Goal: Transaction & Acquisition: Purchase product/service

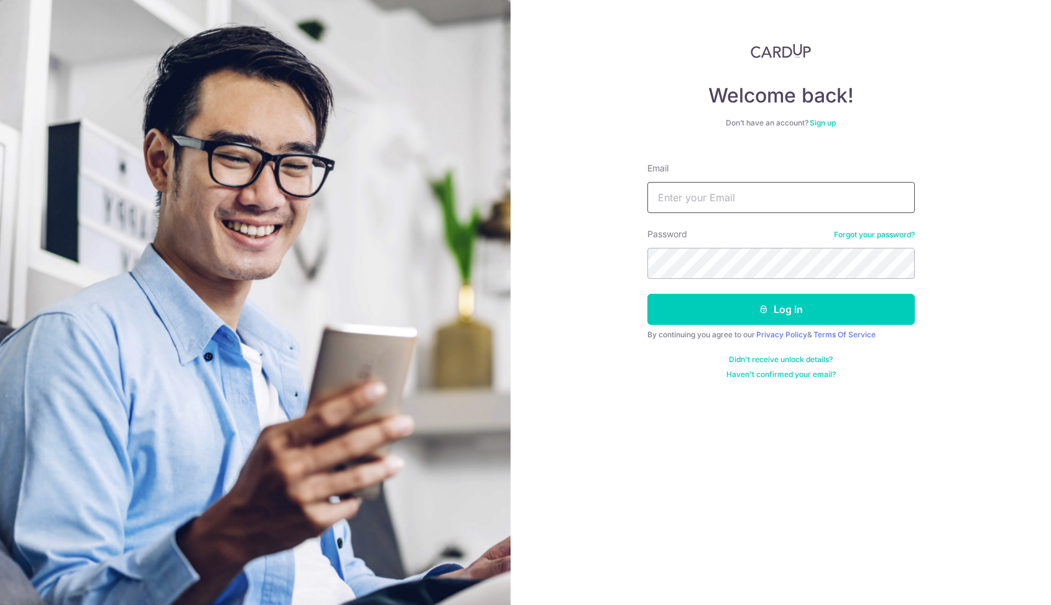
type input "Justinyeo@hotmail.com"
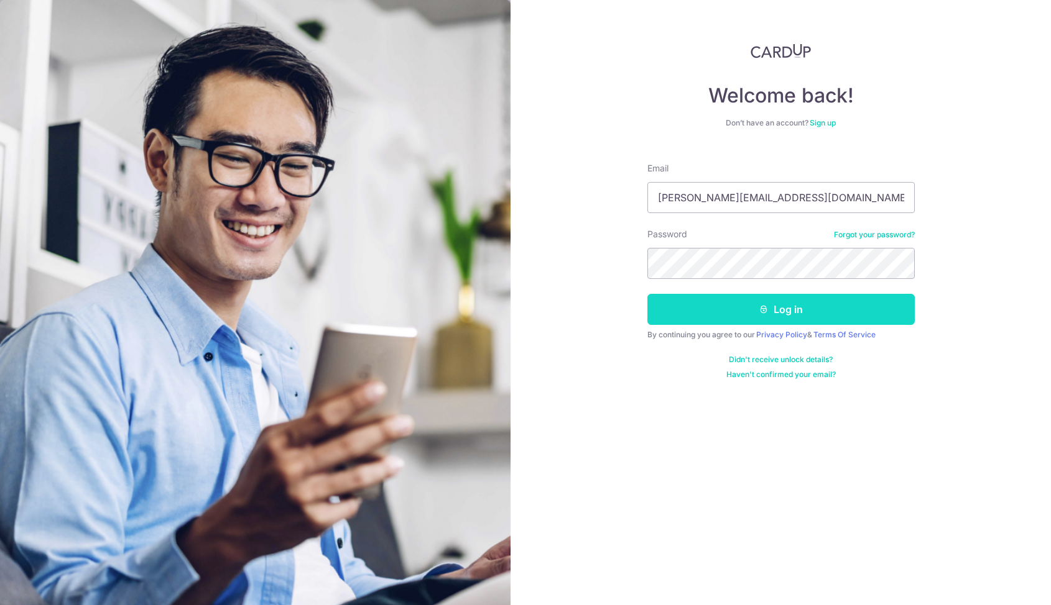
click at [673, 321] on button "Log in" at bounding box center [780, 309] width 267 height 31
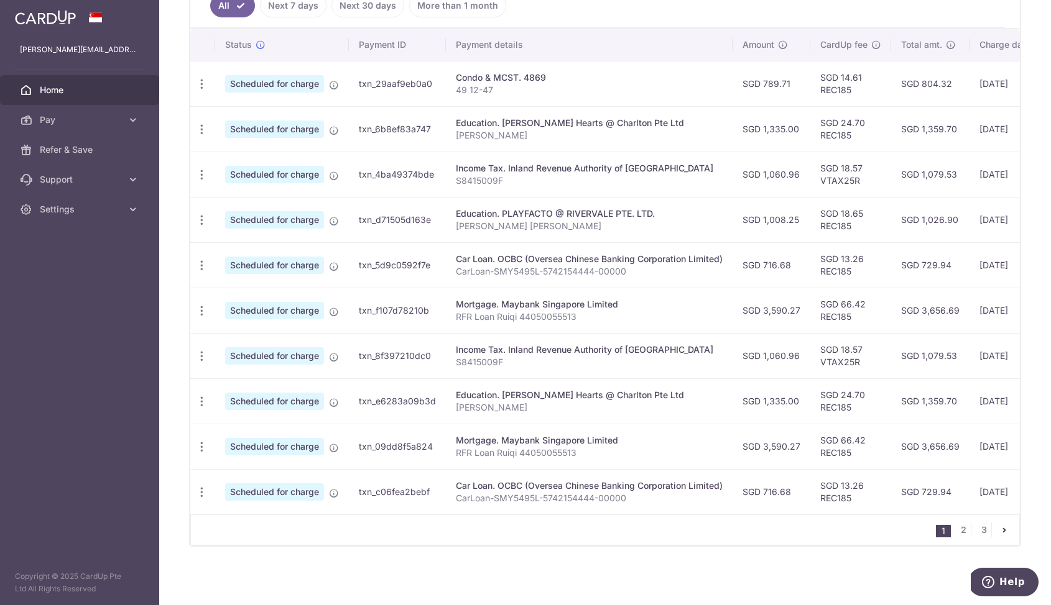
scroll to position [362, 0]
click at [955, 527] on link "2" at bounding box center [962, 530] width 15 height 15
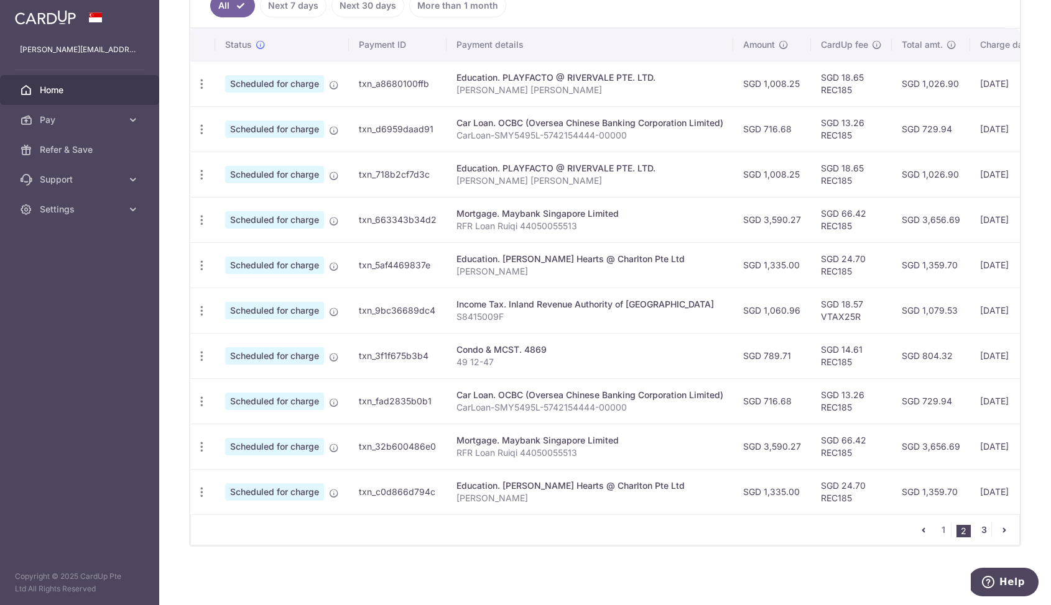
click at [976, 528] on link "3" at bounding box center [983, 530] width 15 height 15
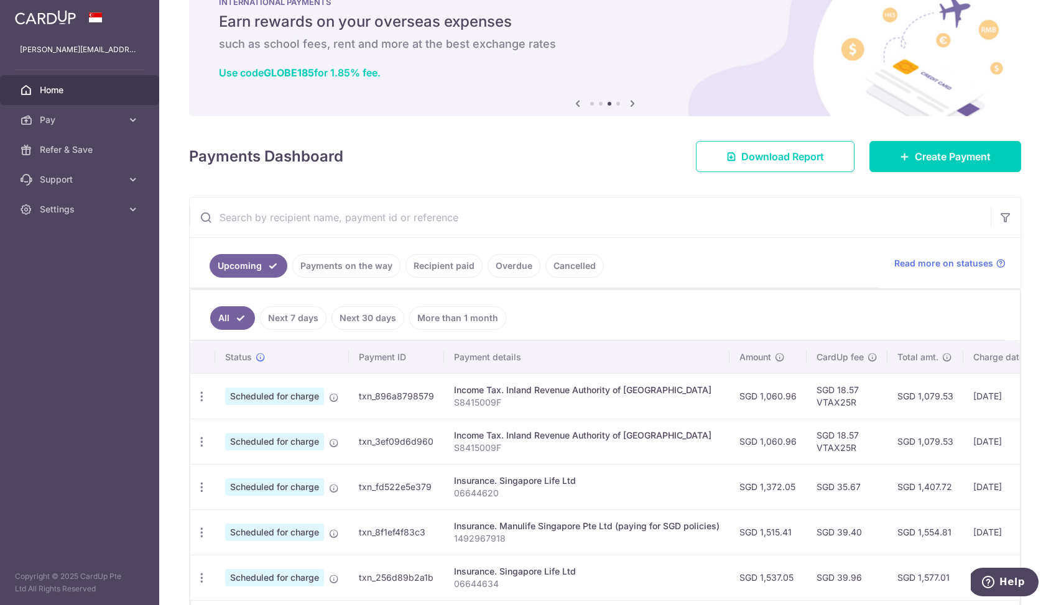
scroll to position [129, 0]
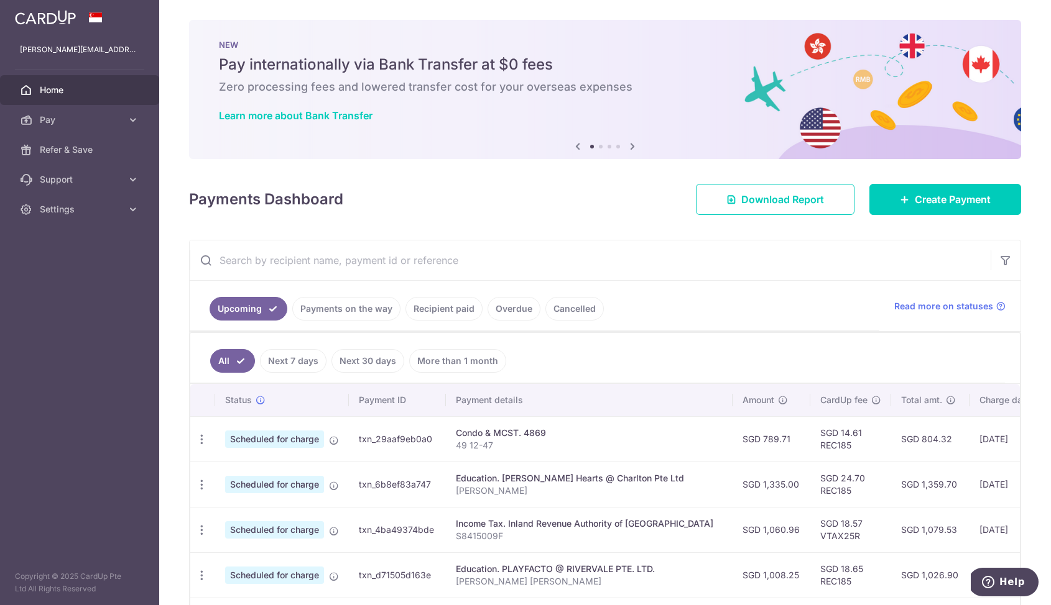
click at [351, 316] on link "Payments on the way" at bounding box center [346, 309] width 108 height 24
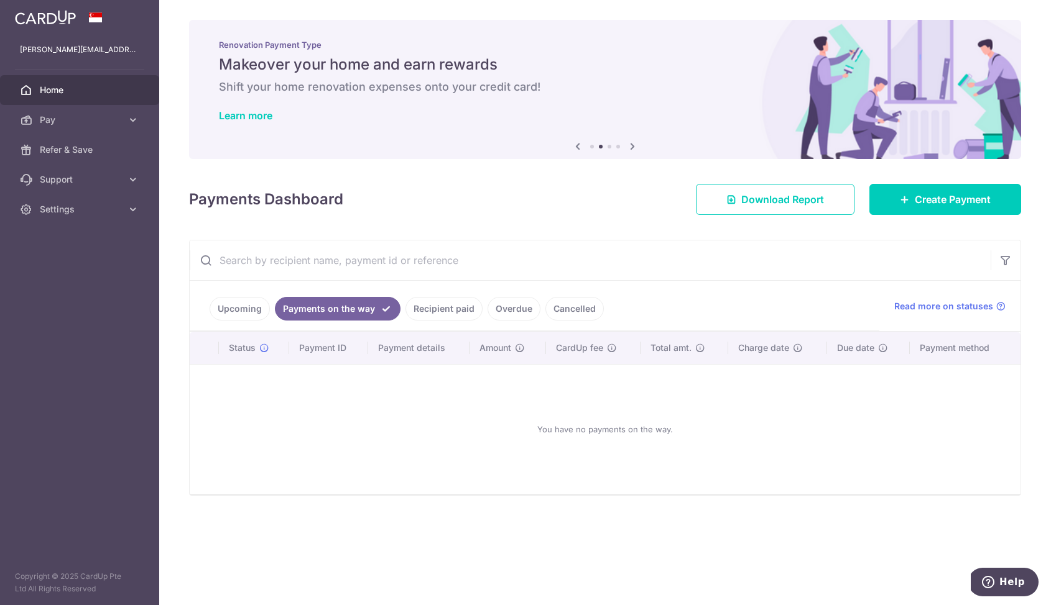
click at [416, 314] on link "Recipient paid" at bounding box center [443, 309] width 77 height 24
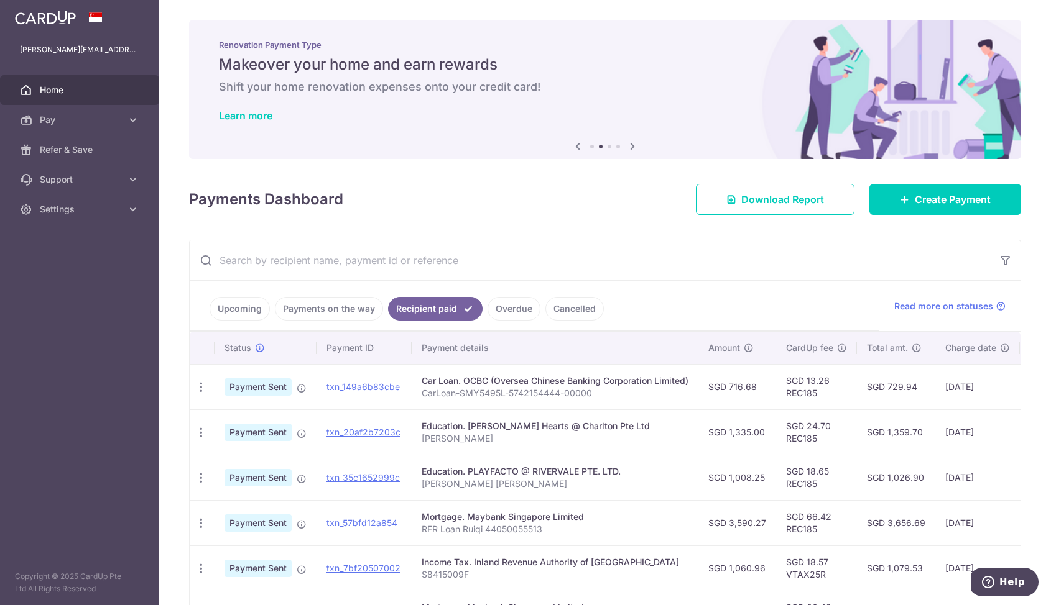
click at [252, 311] on link "Upcoming" at bounding box center [239, 309] width 60 height 24
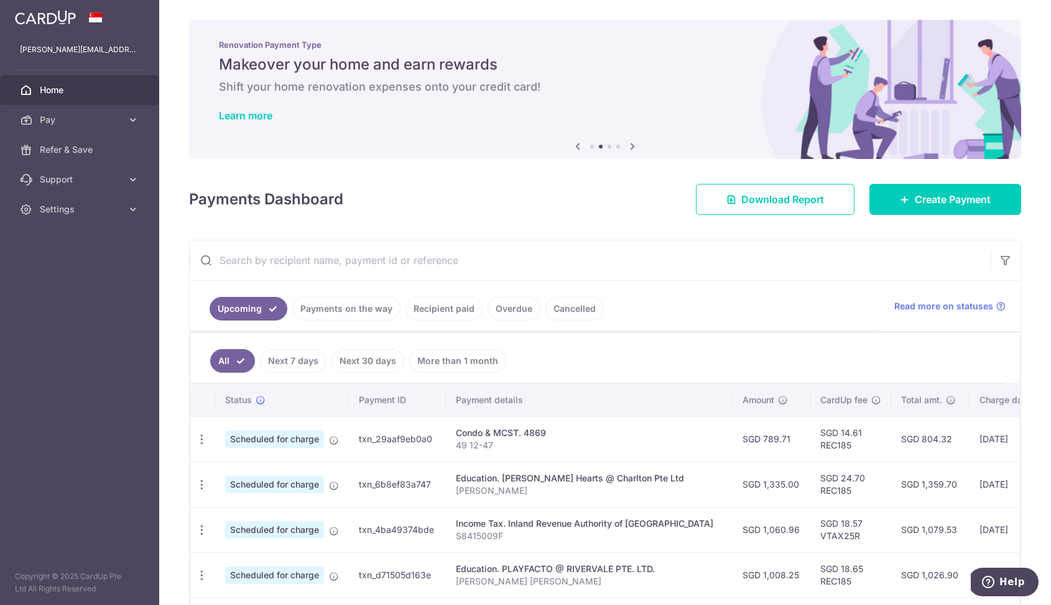
click at [425, 313] on link "Recipient paid" at bounding box center [443, 309] width 77 height 24
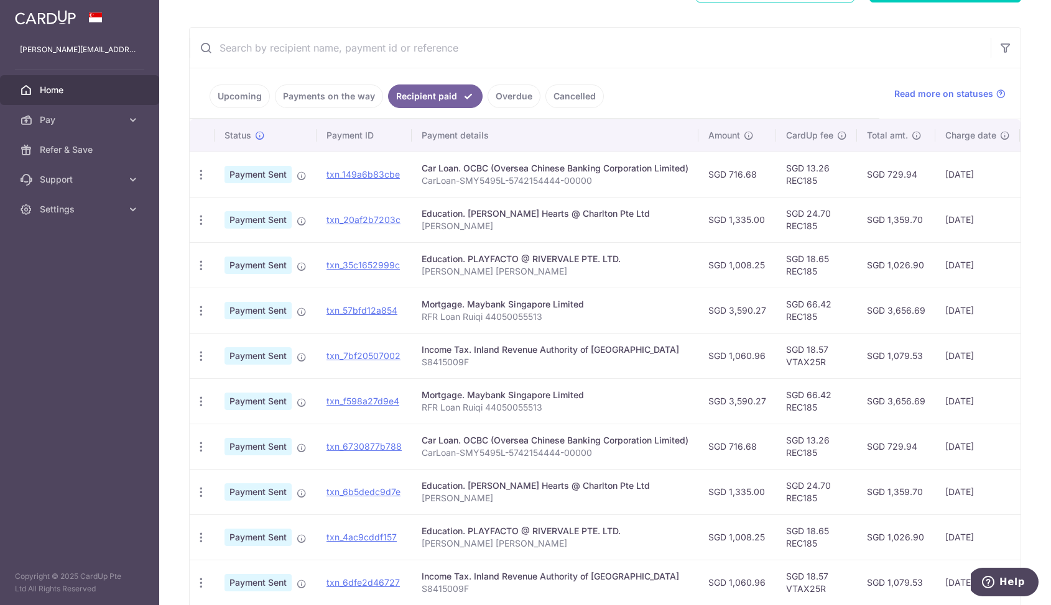
scroll to position [310, 0]
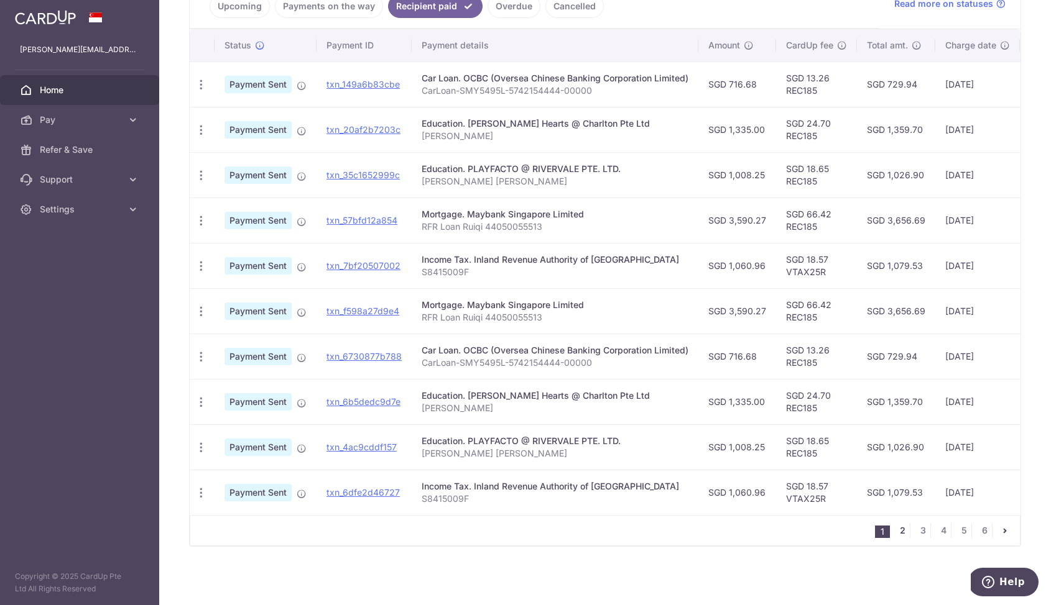
click at [895, 533] on link "2" at bounding box center [902, 530] width 15 height 15
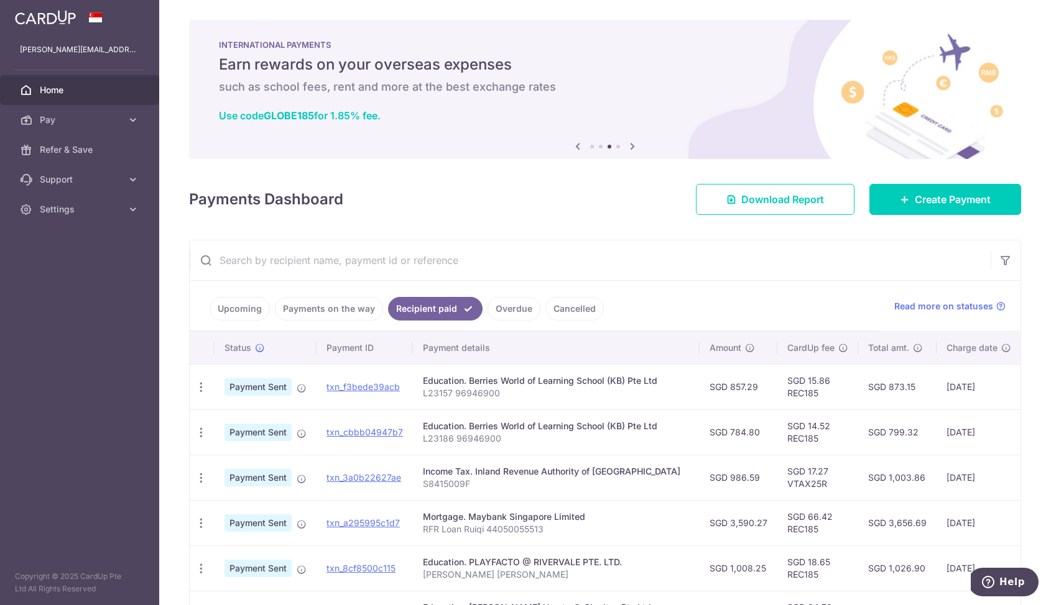
scroll to position [2, 0]
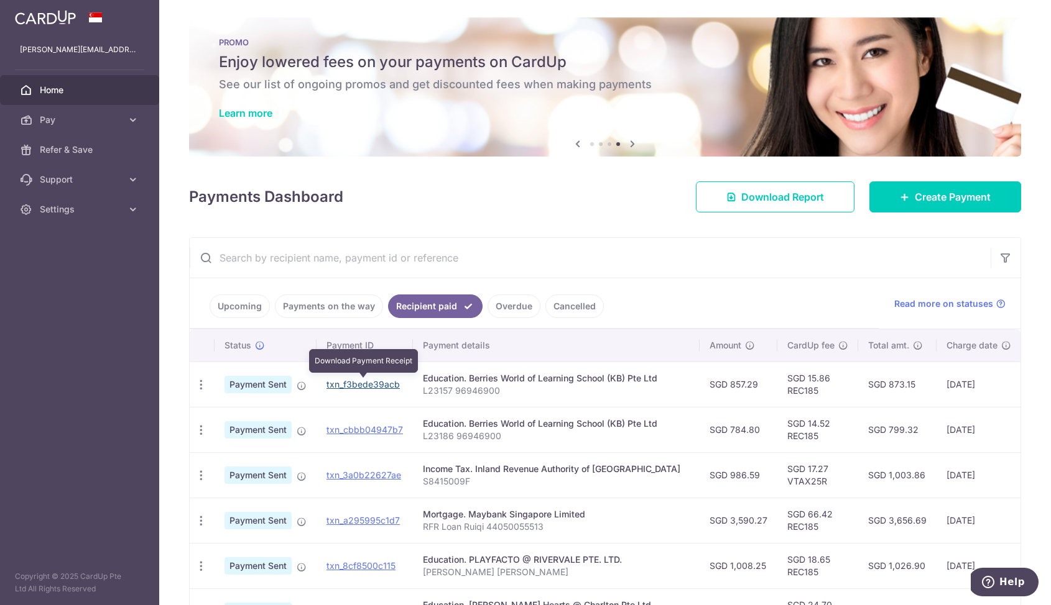
click at [354, 383] on link "txn_f3bede39acb" at bounding box center [362, 384] width 73 height 11
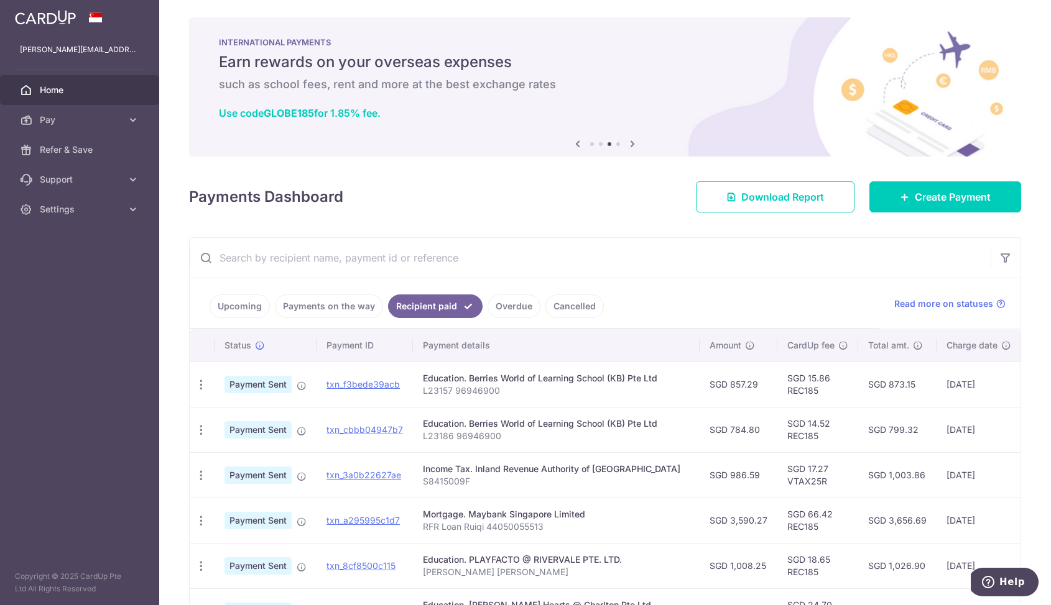
click at [242, 308] on link "Upcoming" at bounding box center [239, 307] width 60 height 24
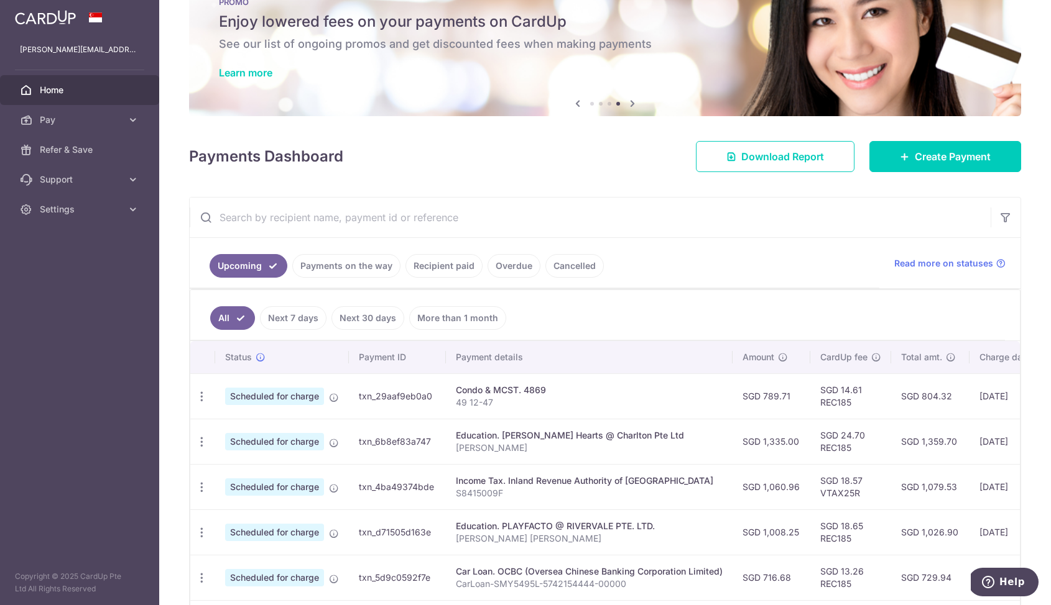
scroll to position [45, 0]
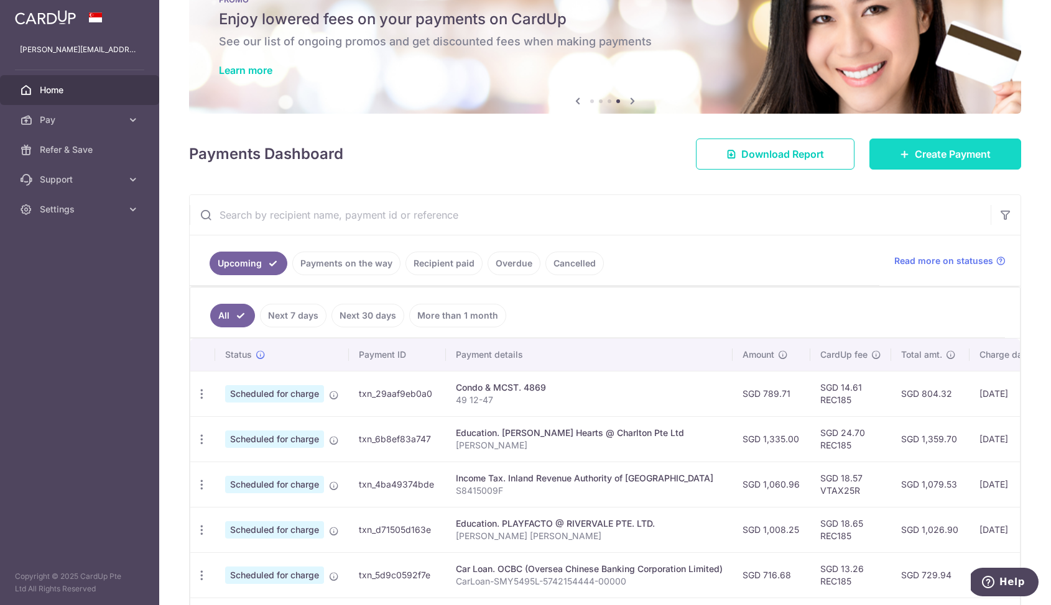
click at [885, 157] on link "Create Payment" at bounding box center [945, 154] width 152 height 31
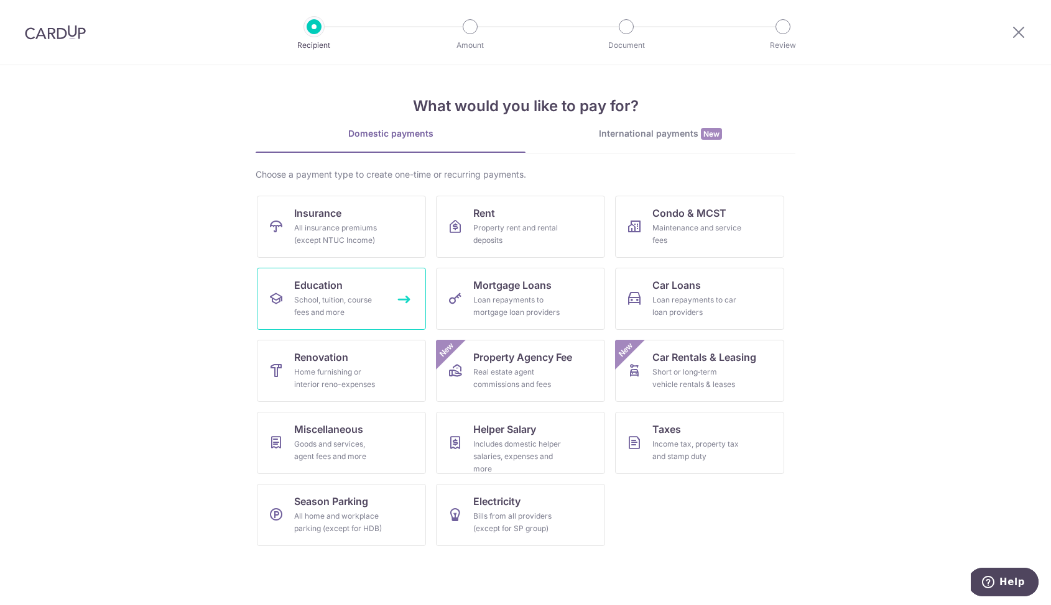
click at [390, 307] on link "Education School, tuition, course fees and more" at bounding box center [341, 299] width 169 height 62
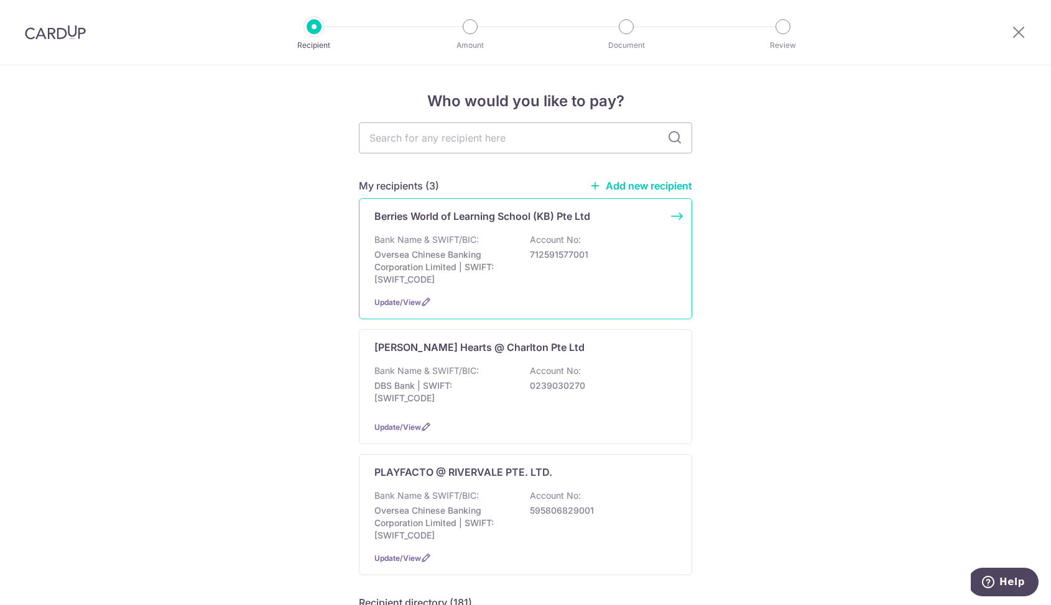
click at [528, 235] on div "Bank Name & SWIFT/BIC: Oversea Chinese Banking Corporation Limited | SWIFT: OCB…" at bounding box center [525, 260] width 302 height 52
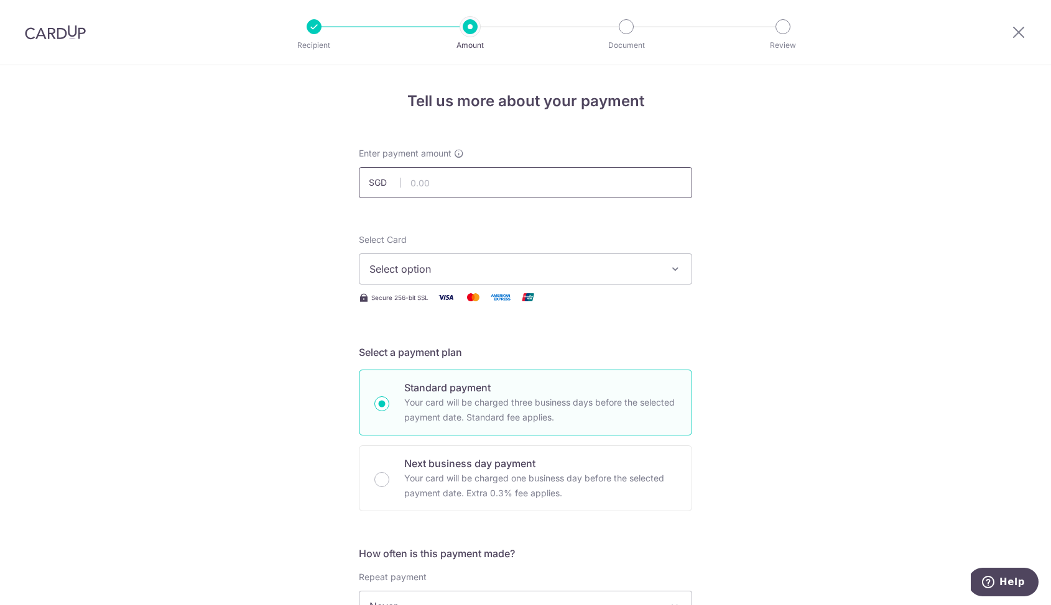
click at [472, 190] on input "text" at bounding box center [525, 182] width 333 height 31
type input "994.08"
click at [568, 269] on span "Select option" at bounding box center [514, 269] width 290 height 15
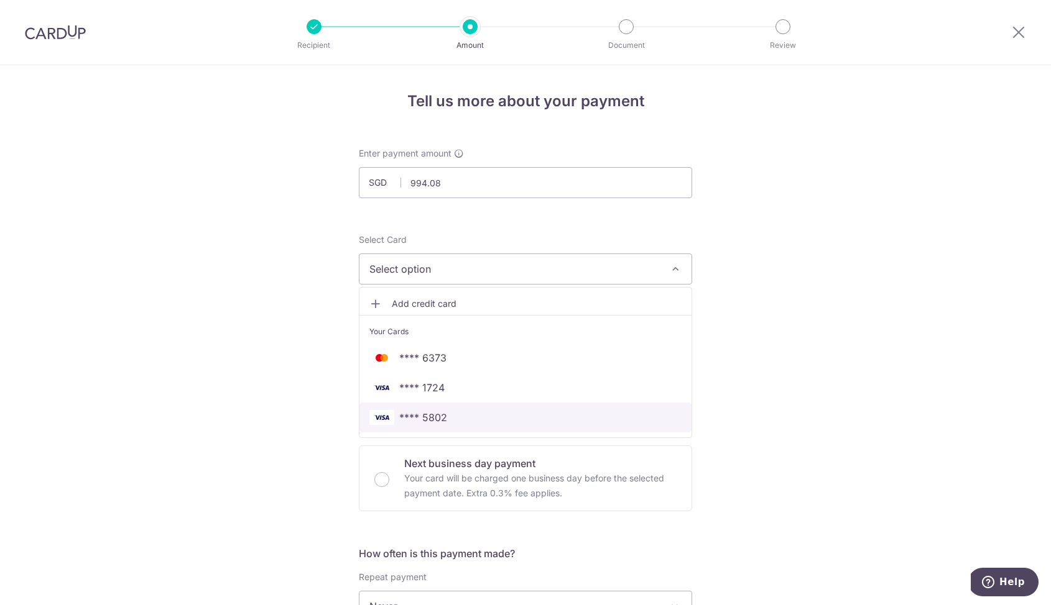
click at [527, 418] on span "**** 5802" at bounding box center [525, 417] width 312 height 15
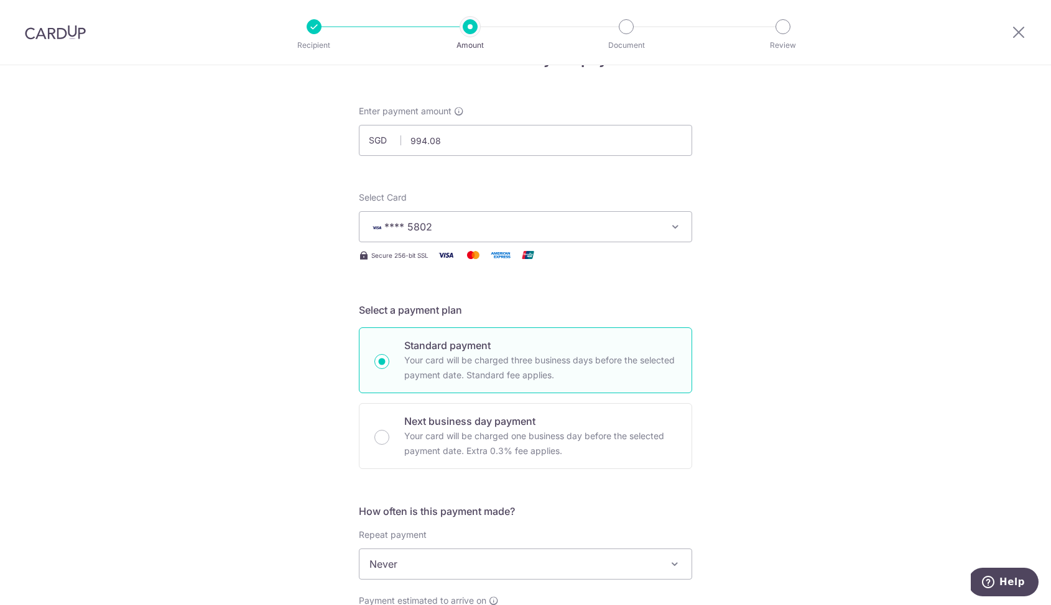
scroll to position [235, 0]
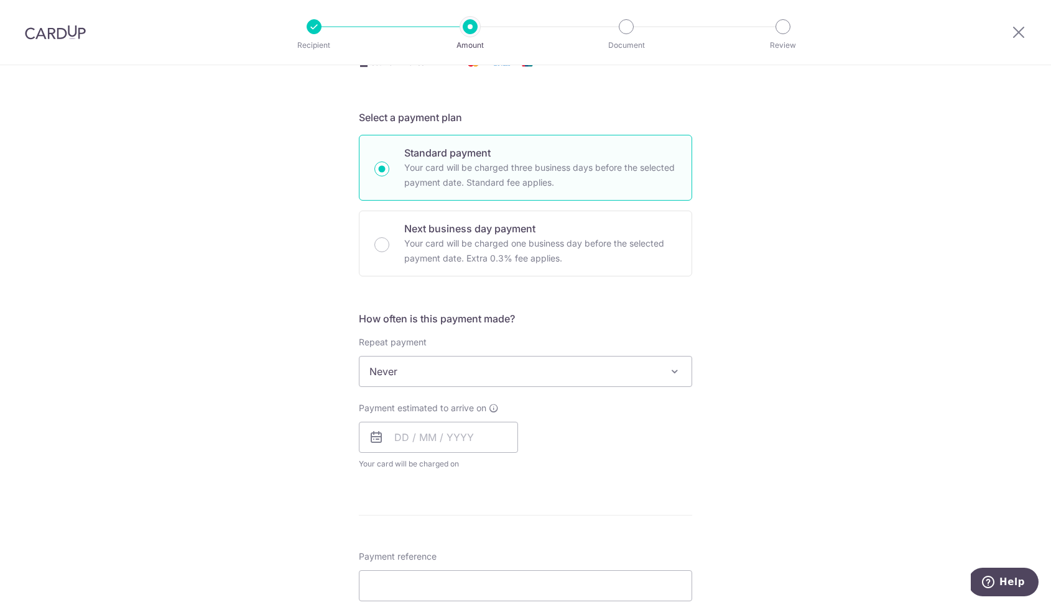
click at [506, 374] on span "Never" at bounding box center [525, 372] width 332 height 30
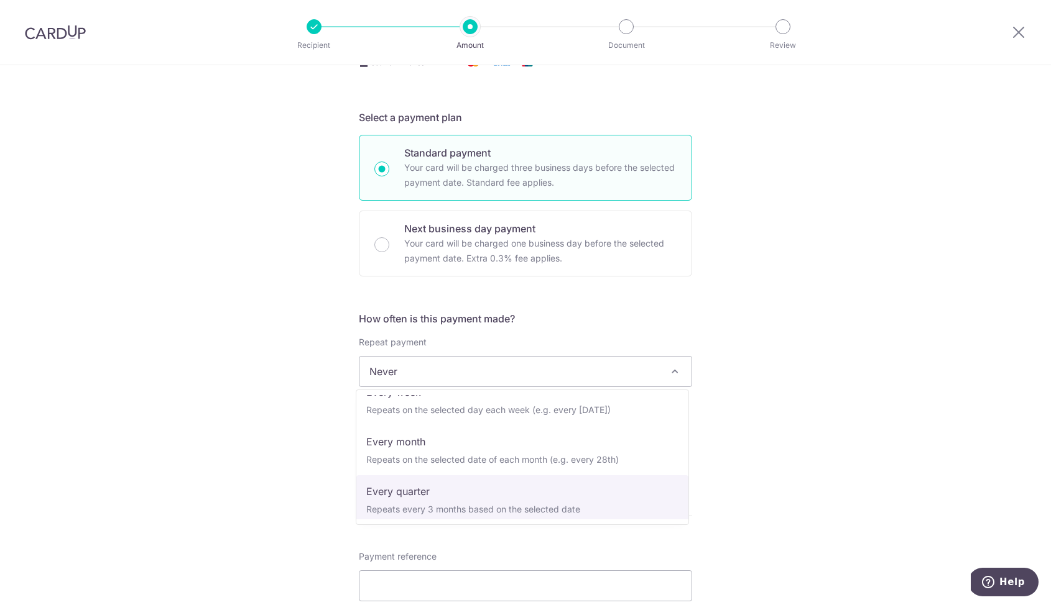
scroll to position [96, 0]
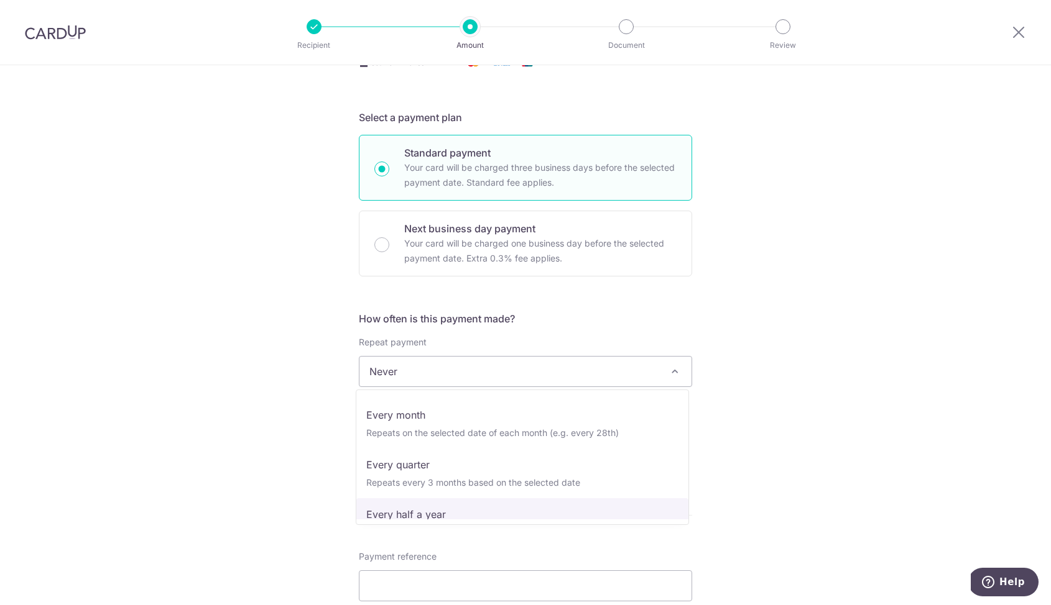
select select "5"
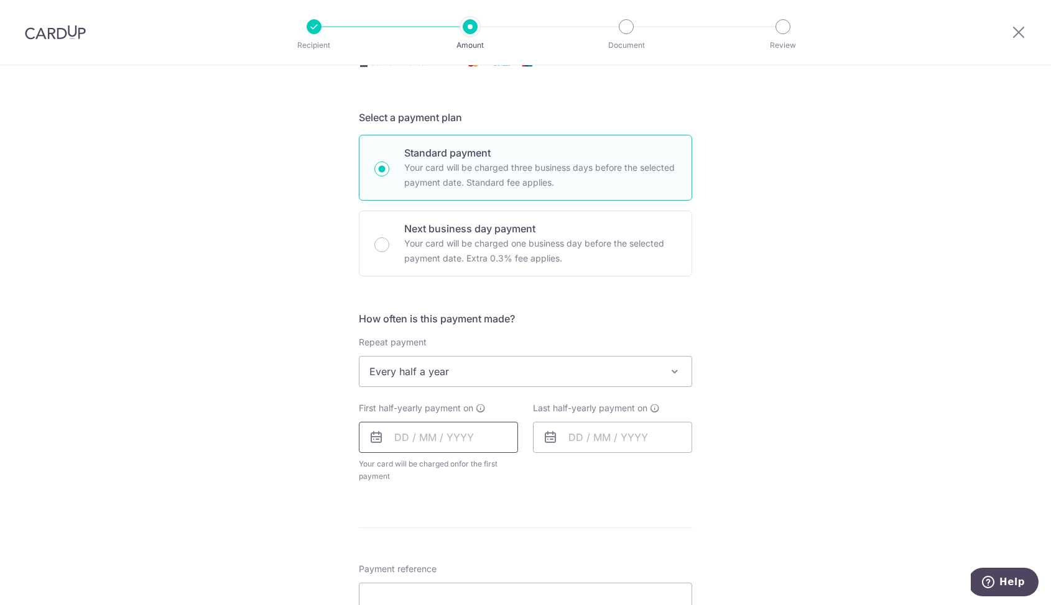
click at [470, 439] on input "text" at bounding box center [438, 437] width 159 height 31
click at [462, 574] on link "15" at bounding box center [459, 576] width 20 height 20
type input "[DATE]"
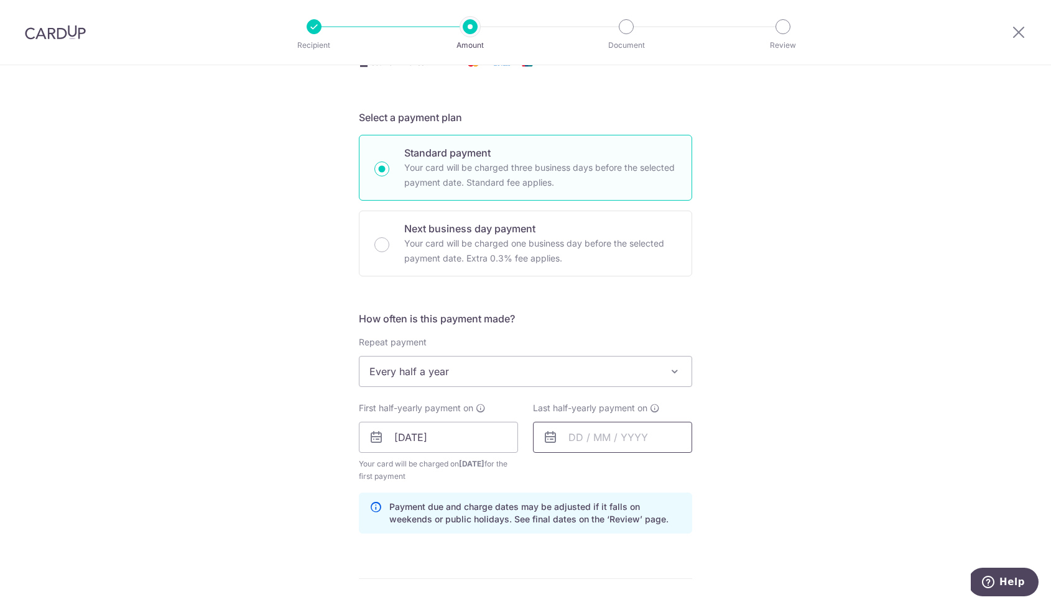
click at [570, 439] on input "text" at bounding box center [612, 437] width 159 height 31
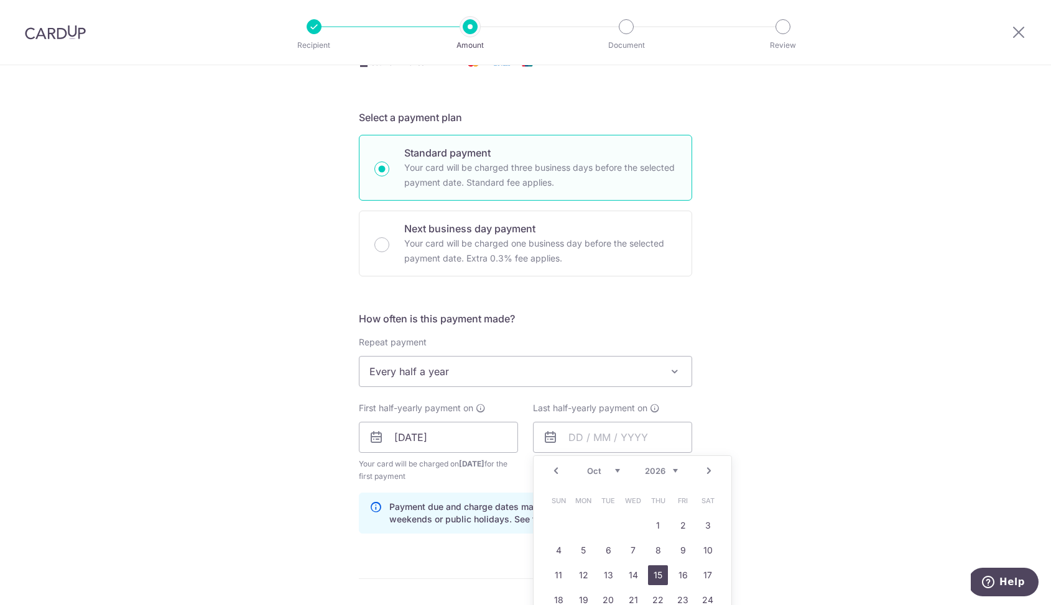
click at [649, 571] on link "15" at bounding box center [658, 576] width 20 height 20
type input "15/10/2026"
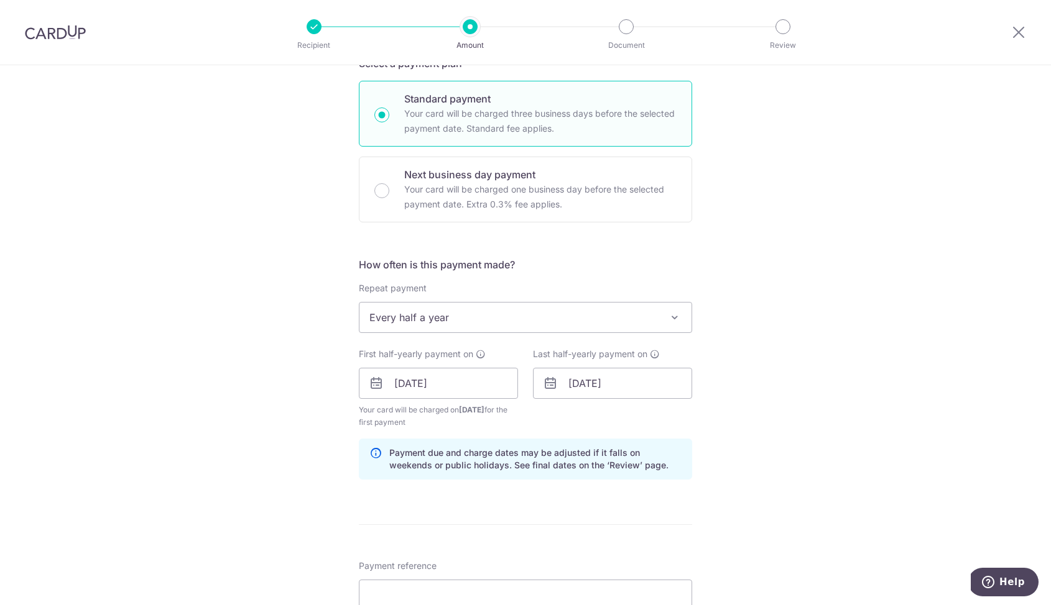
scroll to position [426, 0]
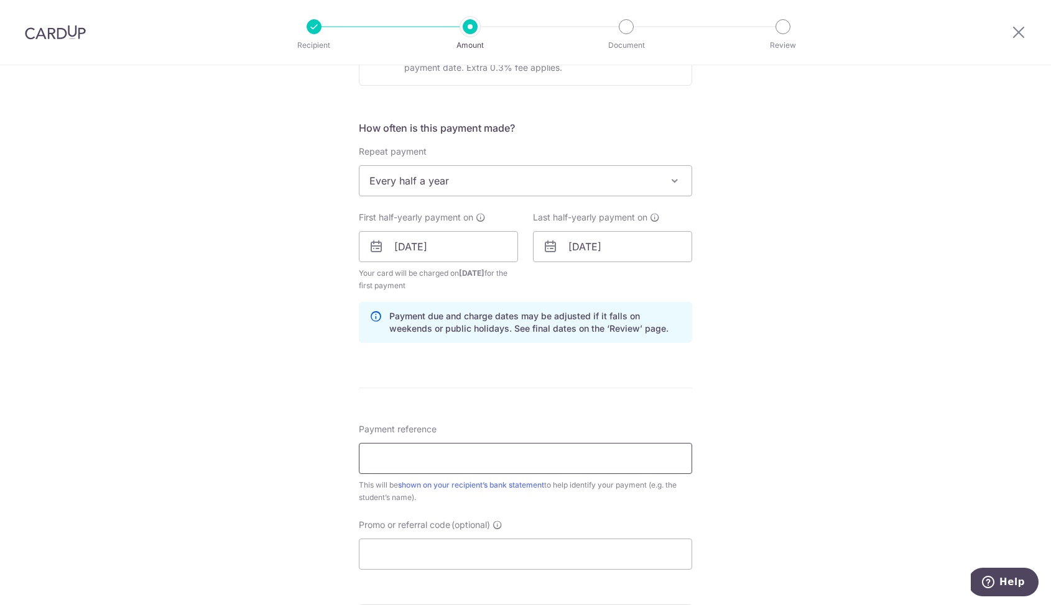
click at [566, 460] on input "Payment reference" at bounding box center [525, 458] width 333 height 31
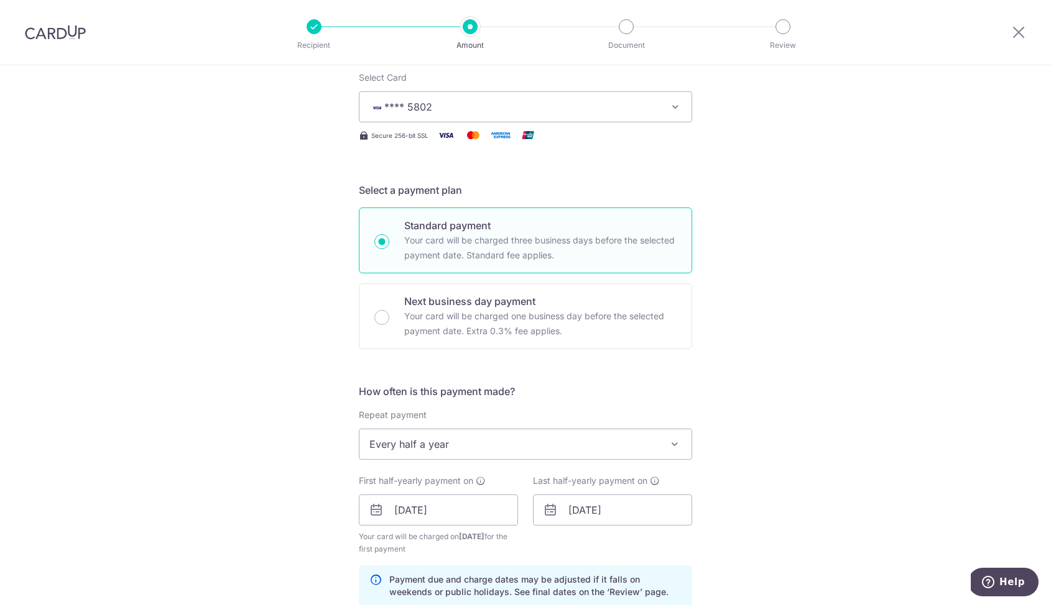
scroll to position [553, 0]
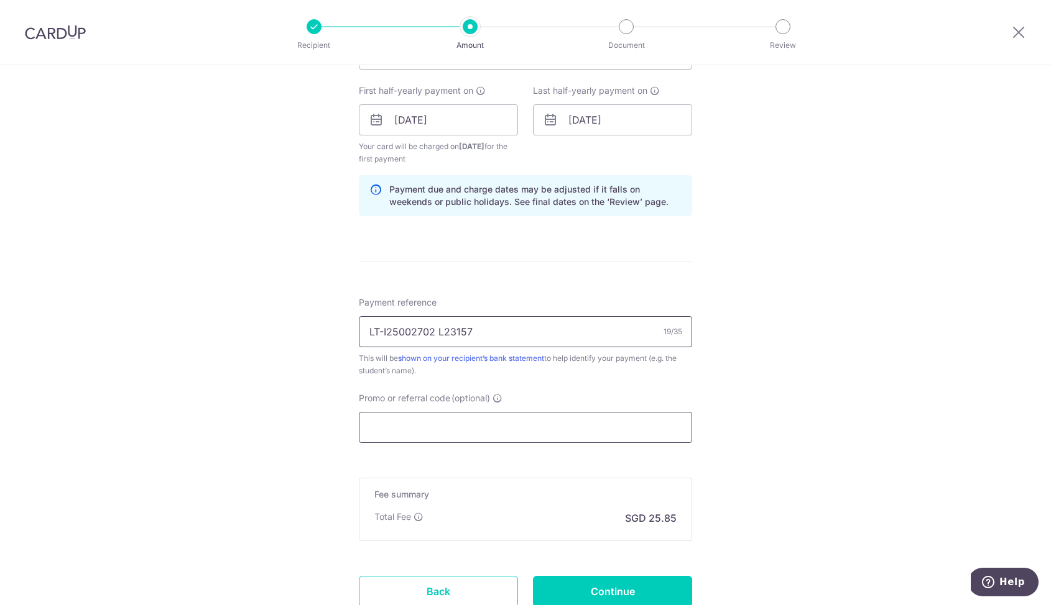
type input "LT-I25002702 L23157"
click at [553, 425] on input "Promo or referral code (optional)" at bounding box center [525, 427] width 333 height 31
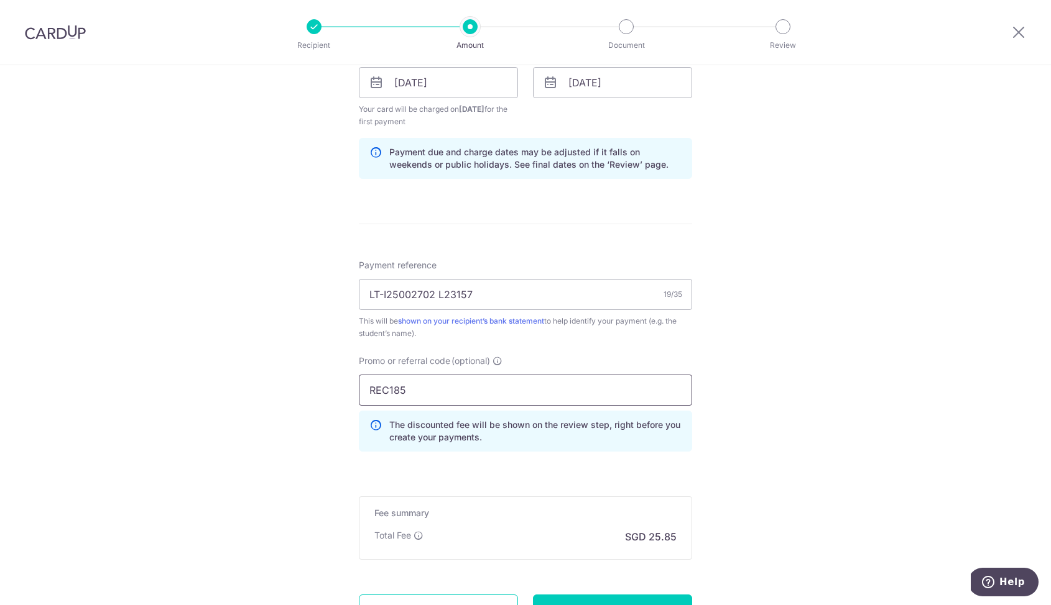
scroll to position [704, 0]
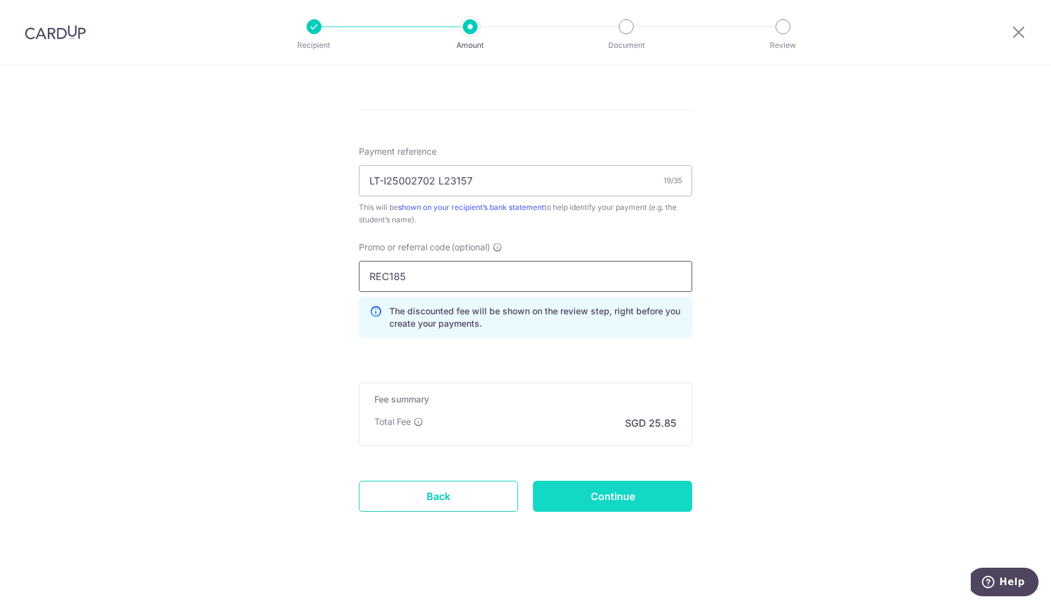
type input "REC185"
click at [627, 487] on input "Continue" at bounding box center [612, 496] width 159 height 31
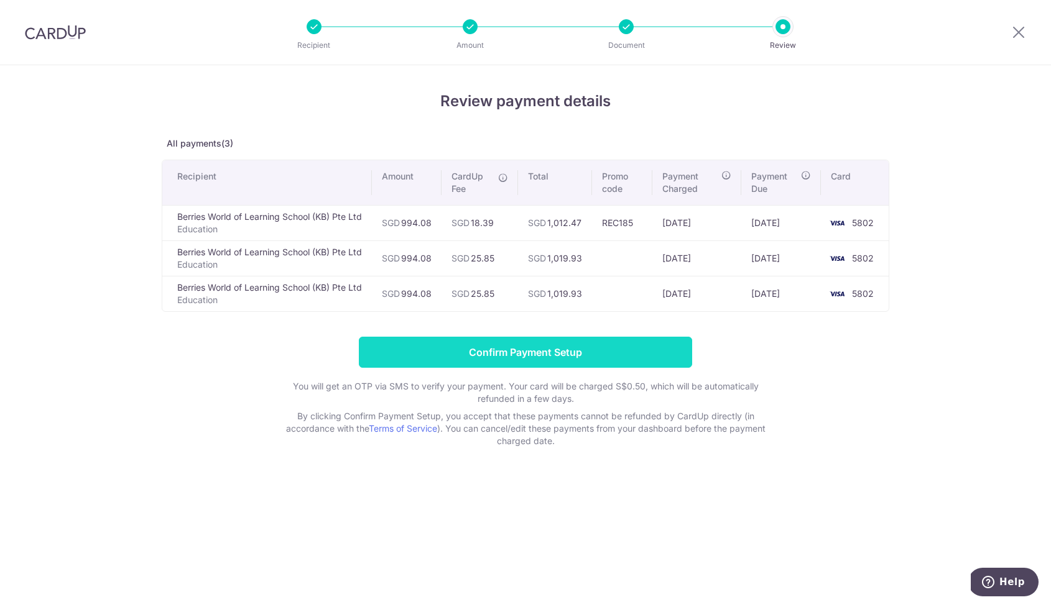
click at [569, 359] on input "Confirm Payment Setup" at bounding box center [525, 352] width 333 height 31
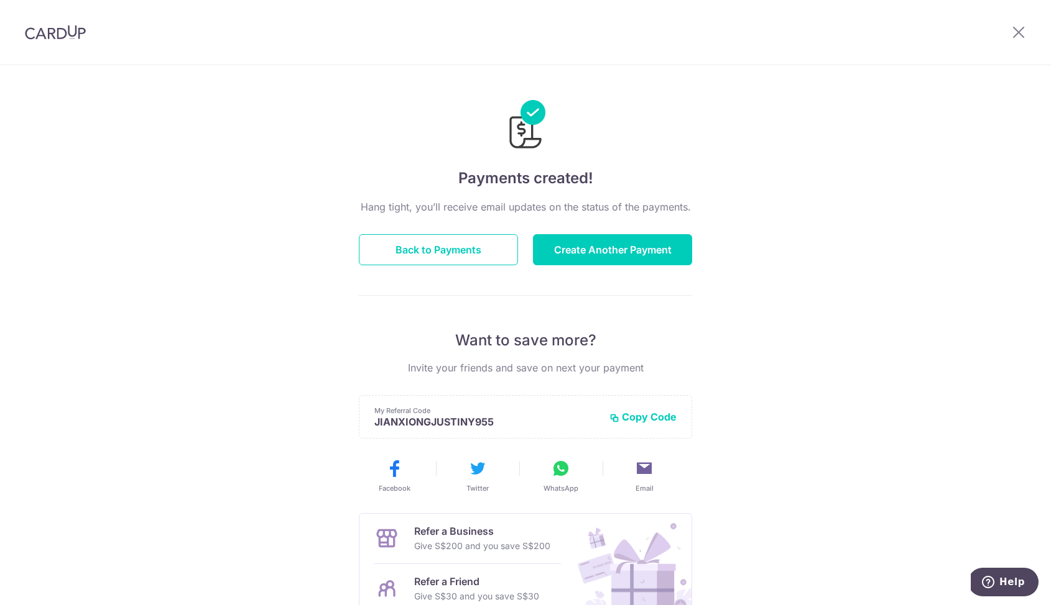
drag, startPoint x: 619, startPoint y: 254, endPoint x: 516, endPoint y: 277, distance: 105.1
click at [516, 277] on div "Hang tight, you’ll receive email updates on the status of the payments. Back to…" at bounding box center [525, 435] width 333 height 471
click at [496, 259] on button "Back to Payments" at bounding box center [438, 249] width 159 height 31
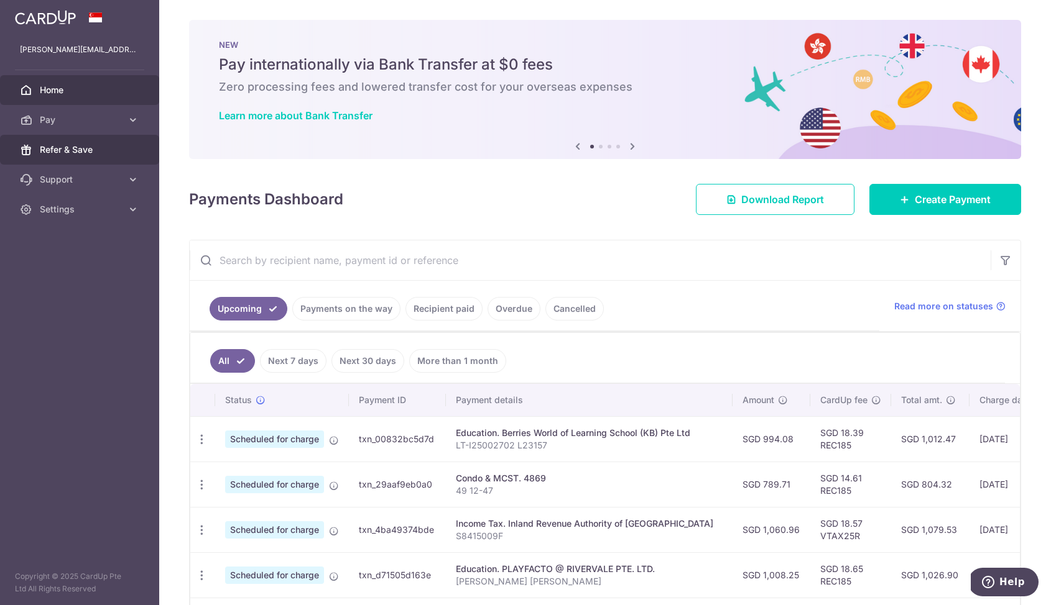
click at [116, 159] on link "Refer & Save" at bounding box center [79, 150] width 159 height 30
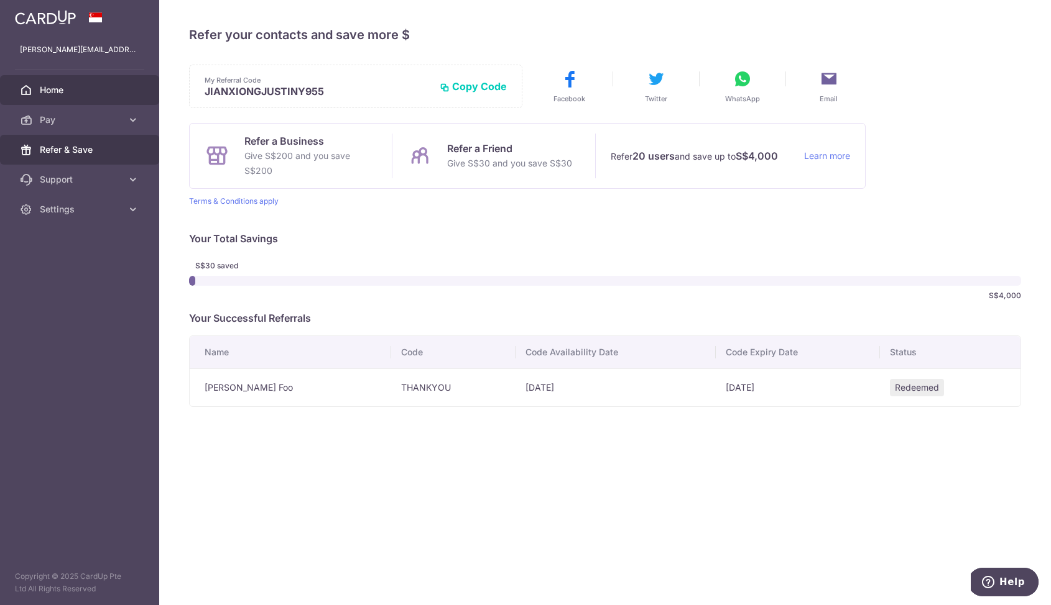
click at [83, 94] on span "Home" at bounding box center [81, 90] width 82 height 12
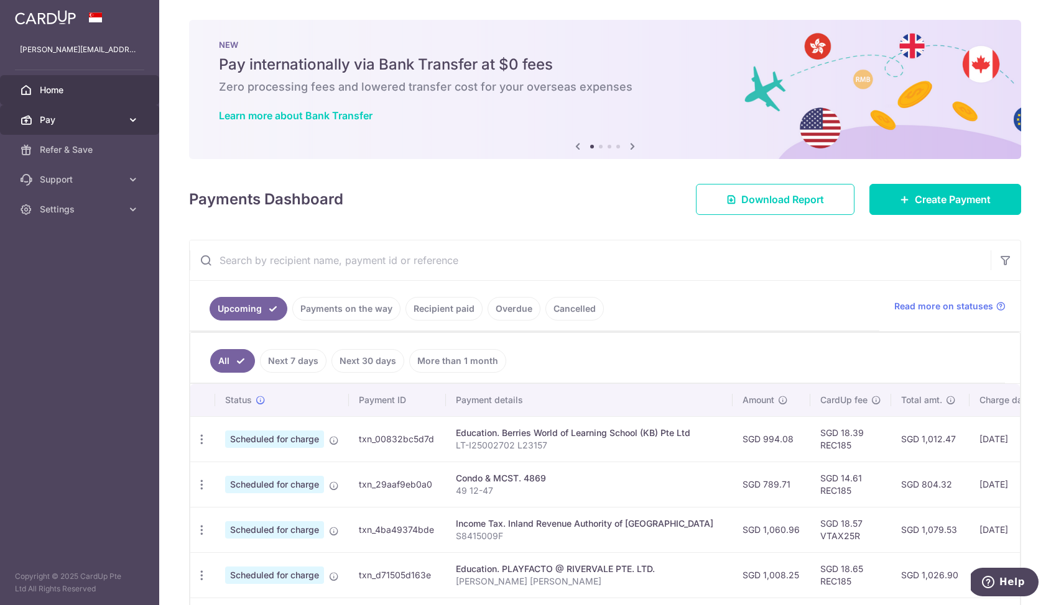
click at [85, 119] on span "Pay" at bounding box center [81, 120] width 82 height 12
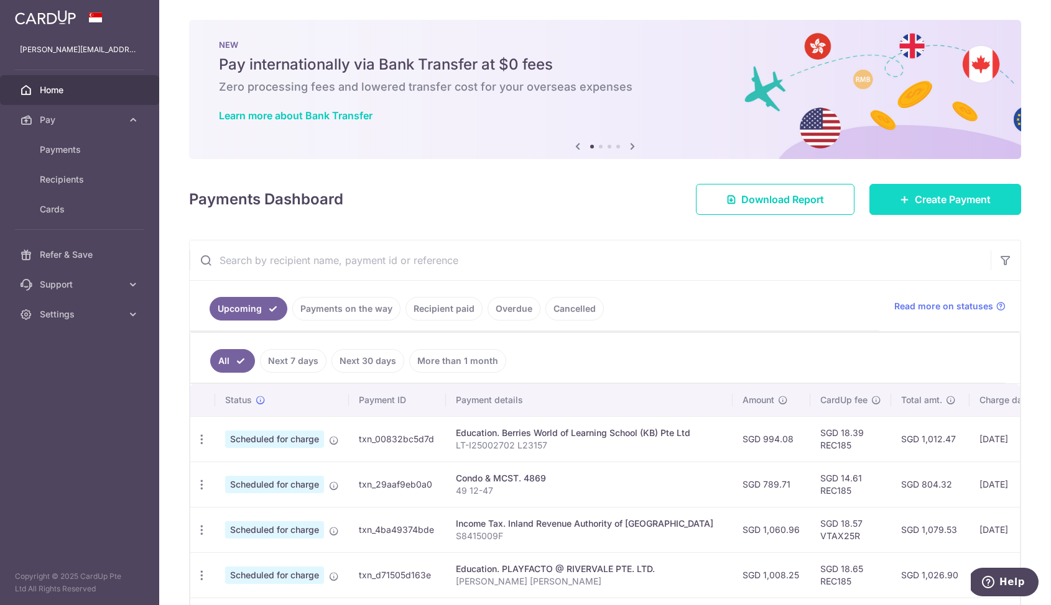
click at [899, 198] on icon at bounding box center [904, 200] width 10 height 10
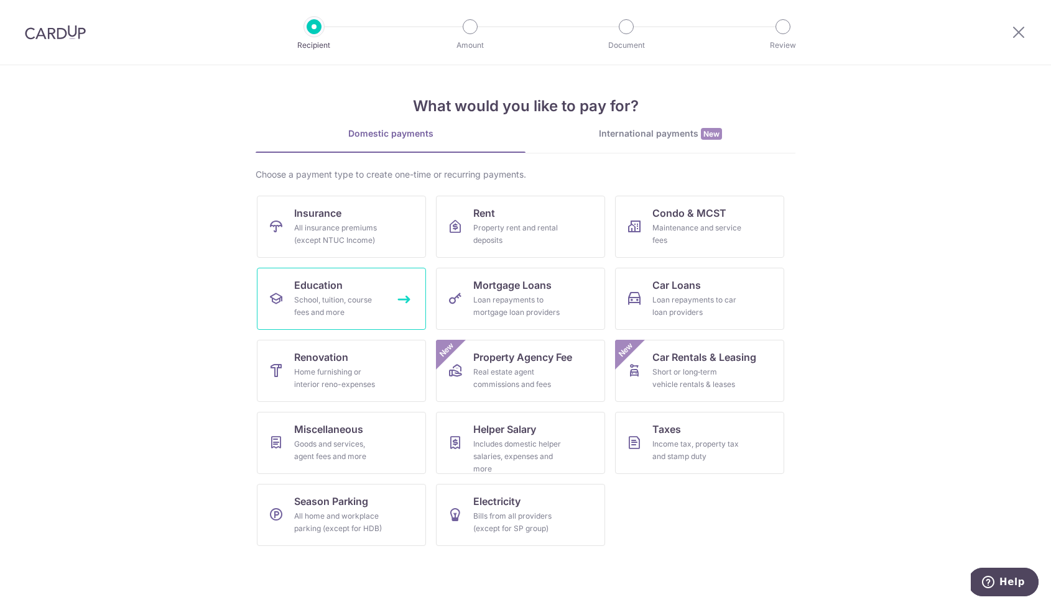
click at [372, 288] on link "Education School, tuition, course fees and more" at bounding box center [341, 299] width 169 height 62
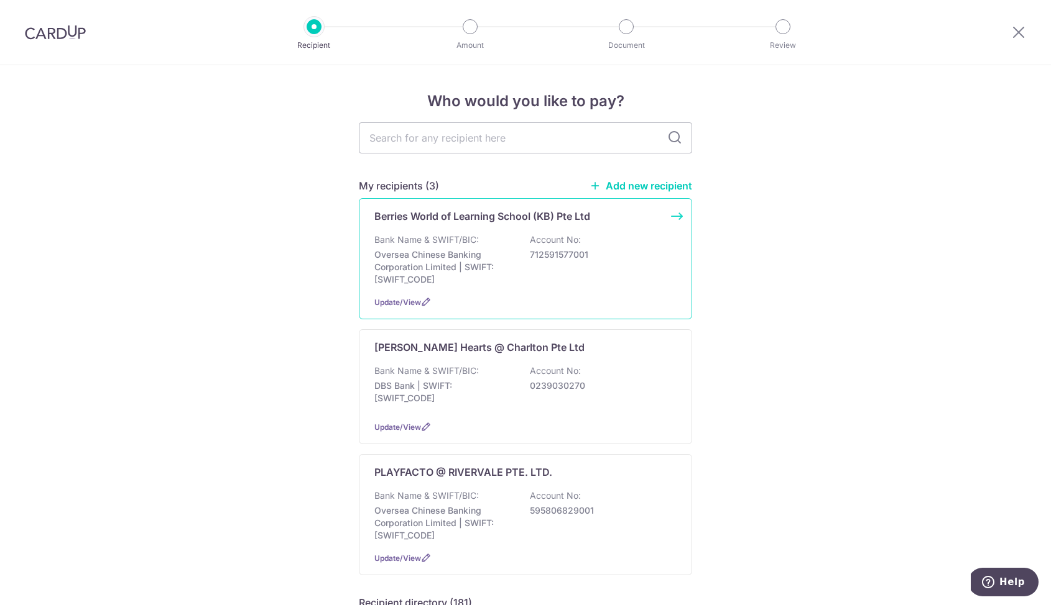
click at [465, 274] on p "Oversea Chinese Banking Corporation Limited | SWIFT: [SWIFT_CODE]" at bounding box center [443, 267] width 139 height 37
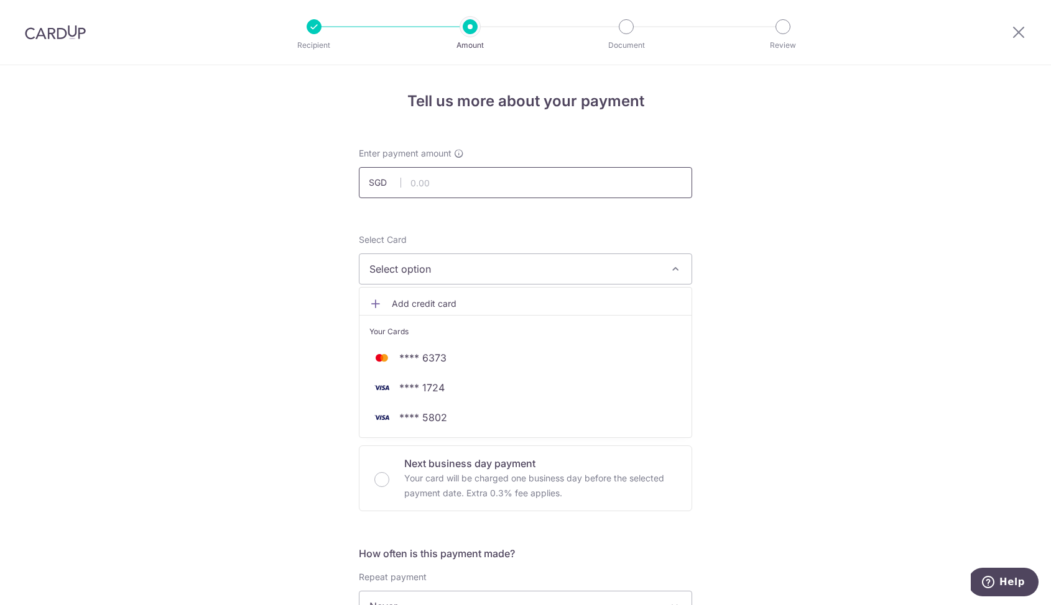
click at [476, 186] on input "text" at bounding box center [525, 182] width 333 height 31
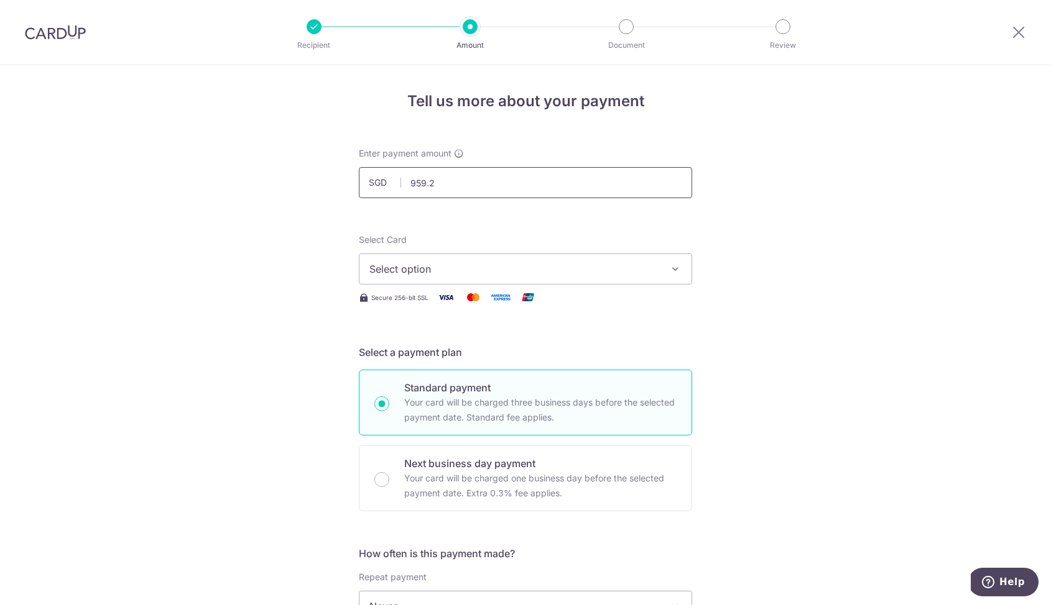
type input "959.20"
click at [508, 280] on button "Select option" at bounding box center [525, 269] width 333 height 31
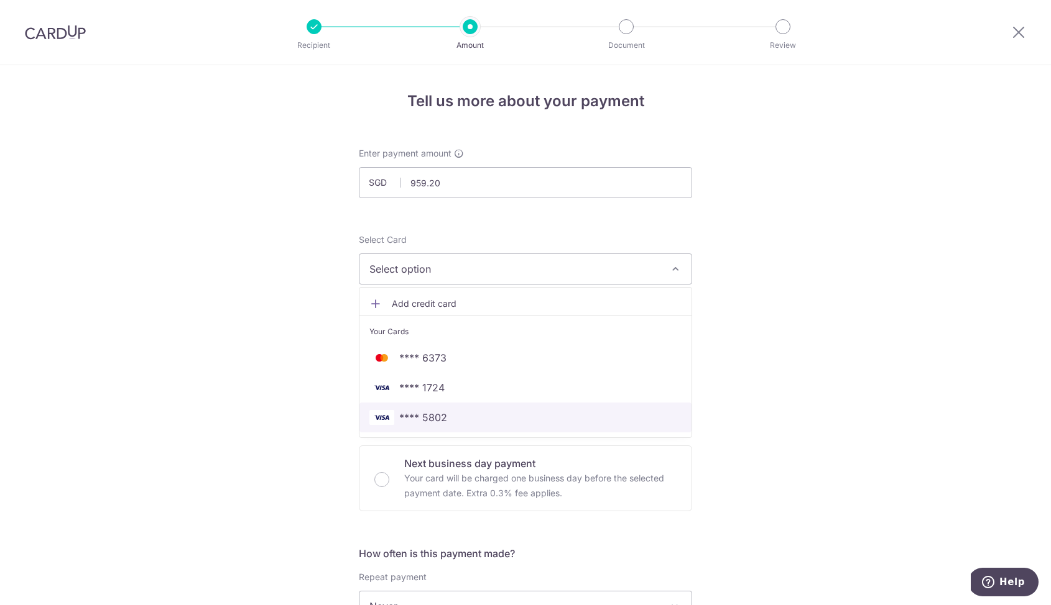
click at [484, 410] on span "**** 5802" at bounding box center [525, 417] width 312 height 15
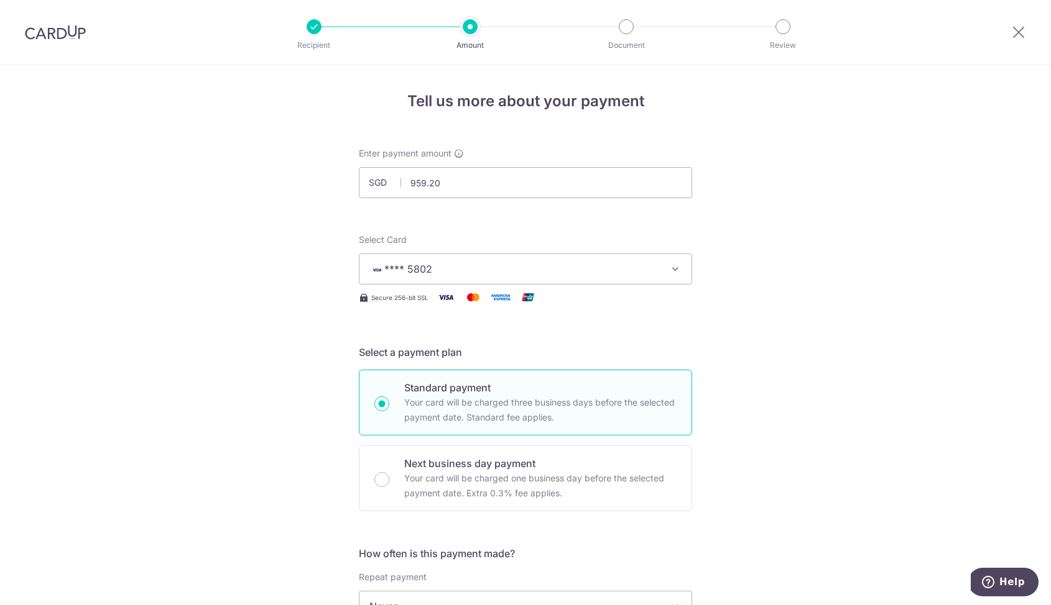
scroll to position [191, 0]
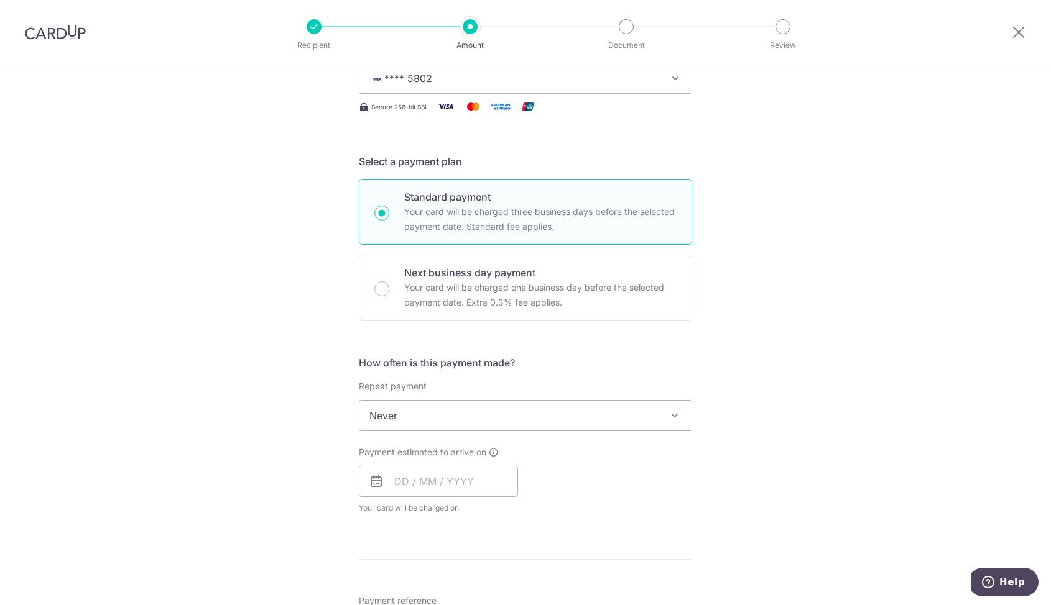
click at [423, 417] on span "Never" at bounding box center [525, 416] width 332 height 30
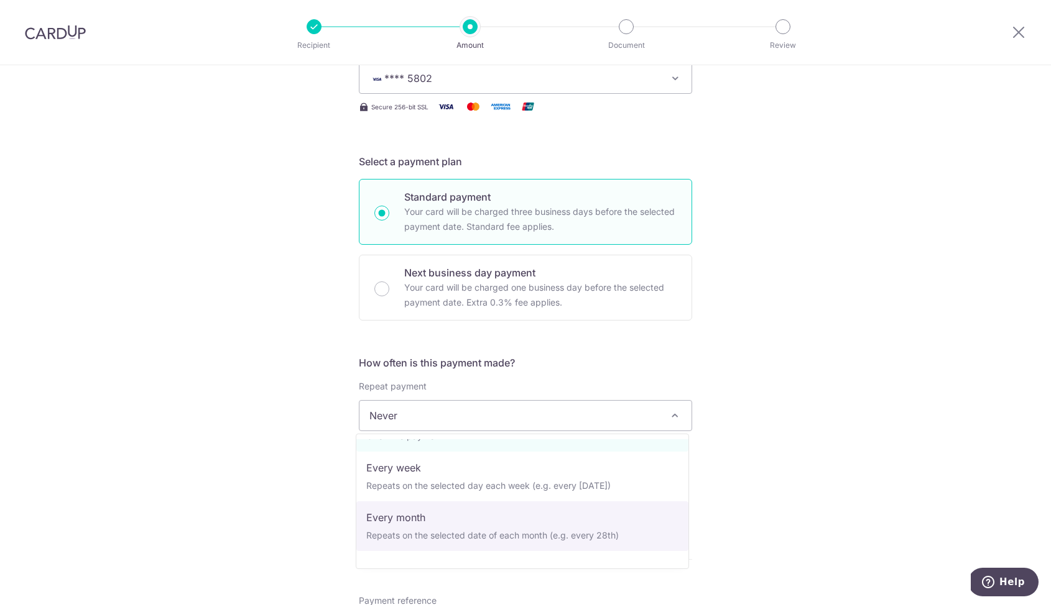
scroll to position [124, 0]
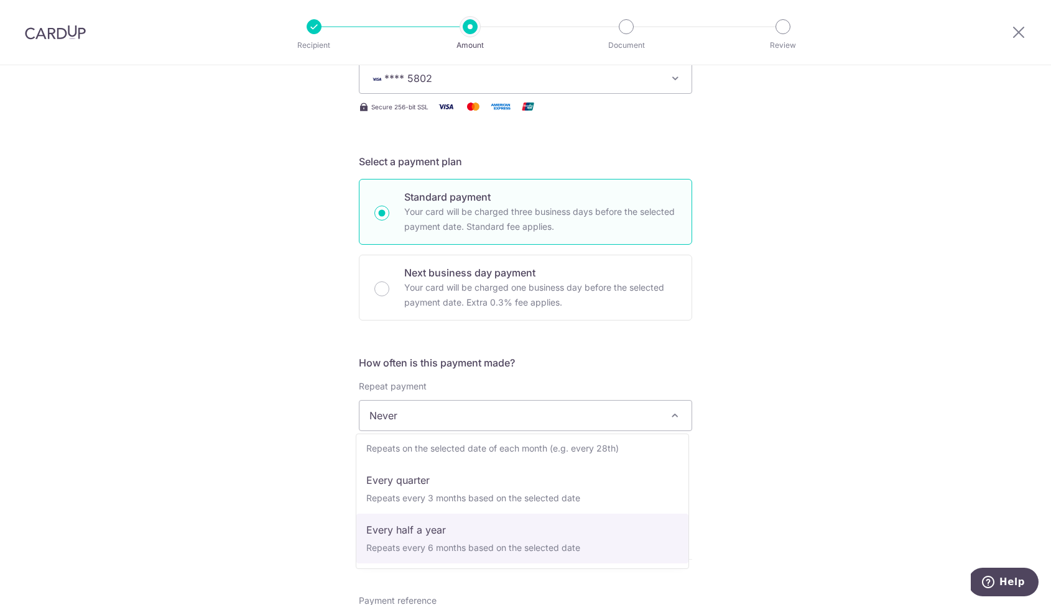
select select "5"
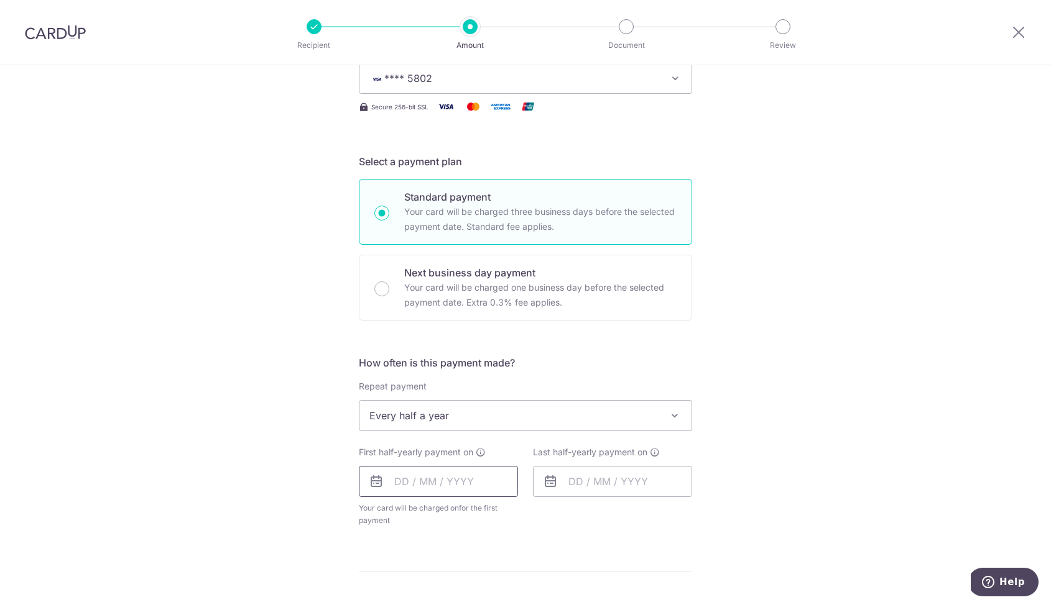
click at [422, 479] on input "text" at bounding box center [438, 481] width 159 height 31
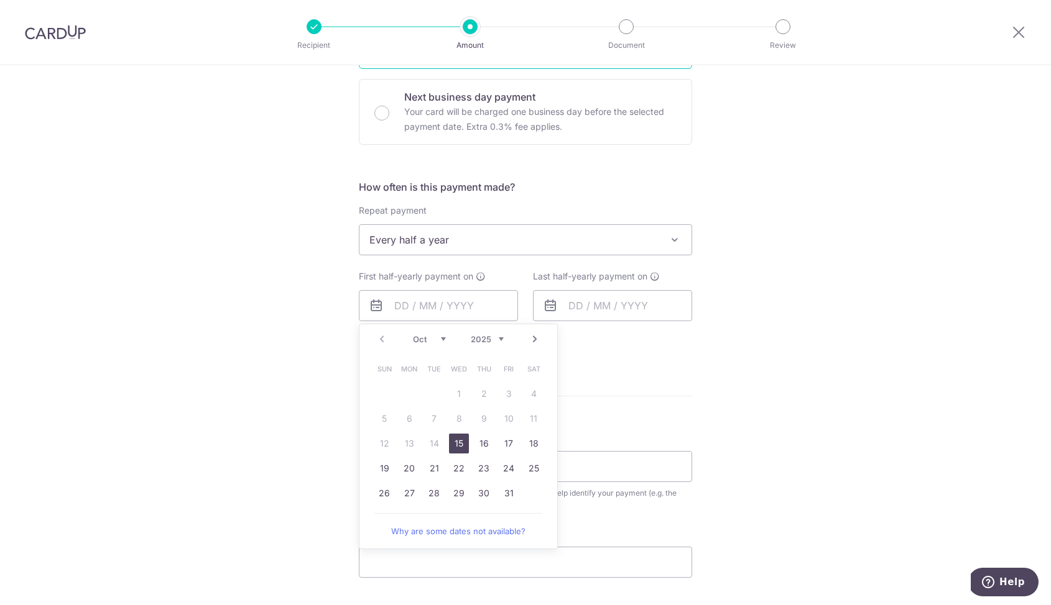
click at [459, 448] on link "15" at bounding box center [459, 444] width 20 height 20
type input "[DATE]"
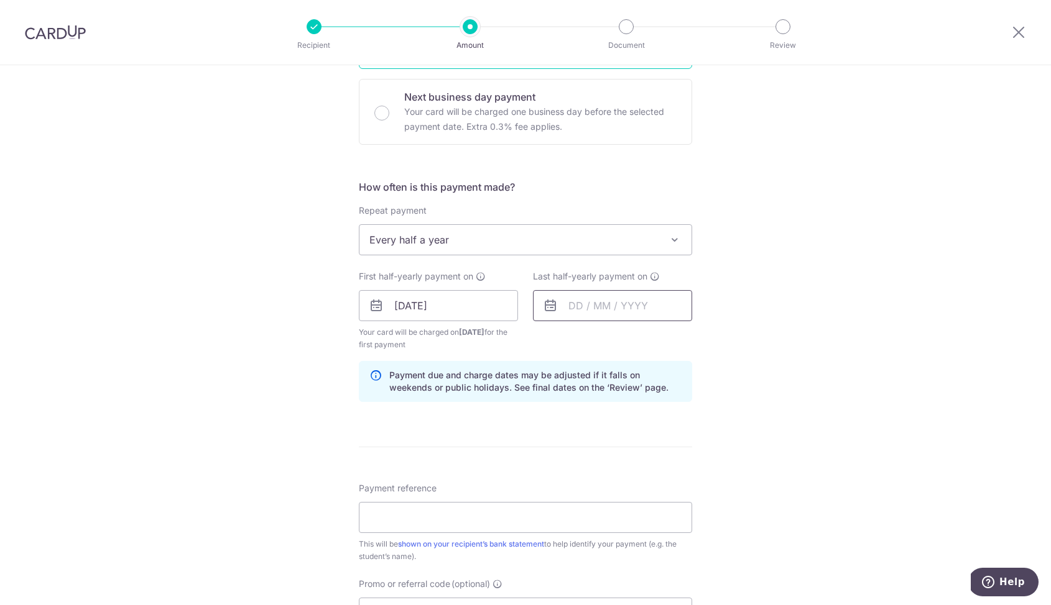
click at [592, 311] on input "text" at bounding box center [612, 305] width 159 height 31
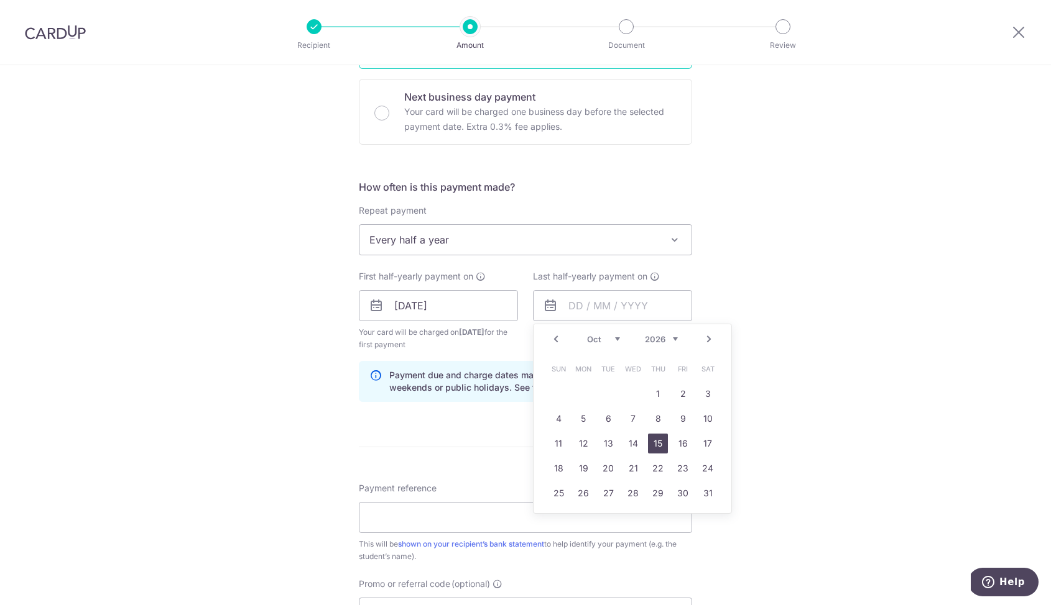
click at [648, 443] on link "15" at bounding box center [658, 444] width 20 height 20
type input "[DATE]"
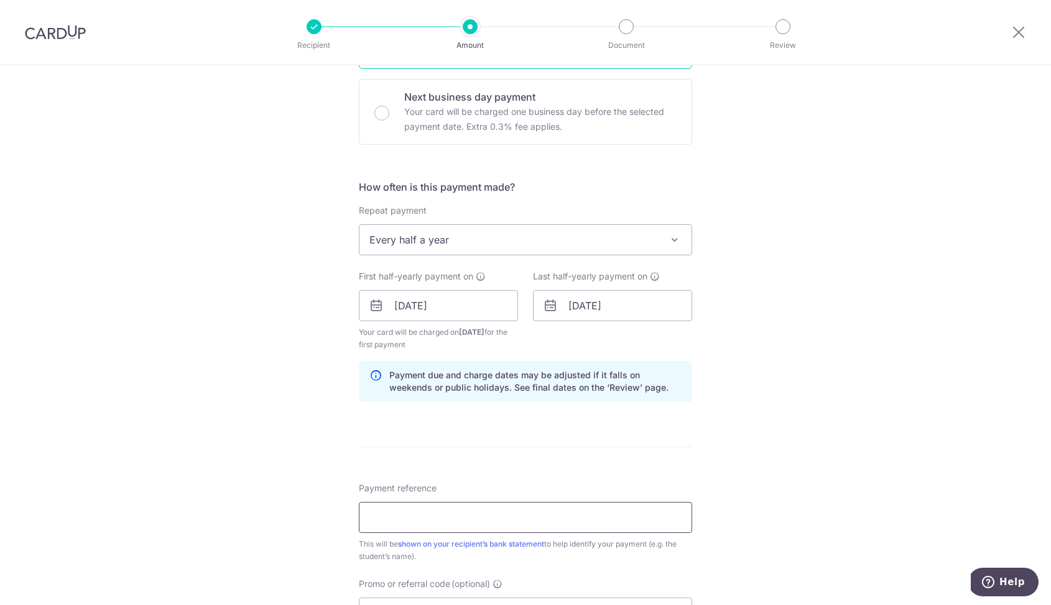
click at [457, 510] on input "Payment reference" at bounding box center [525, 517] width 333 height 31
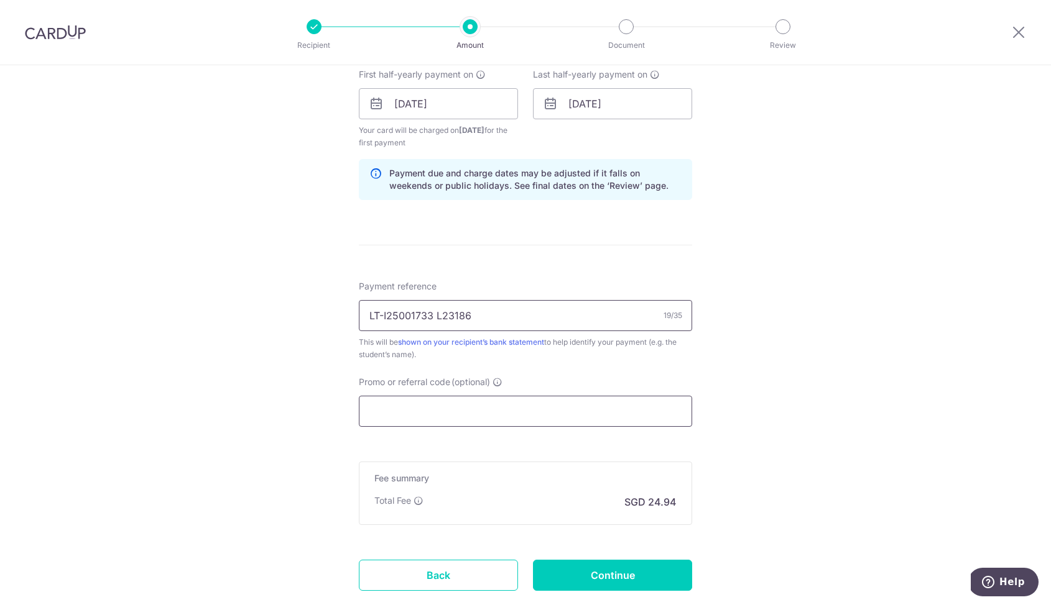
type input "LT-I25001733 L23186"
click at [467, 412] on input "Promo or referral code (optional)" at bounding box center [525, 411] width 333 height 31
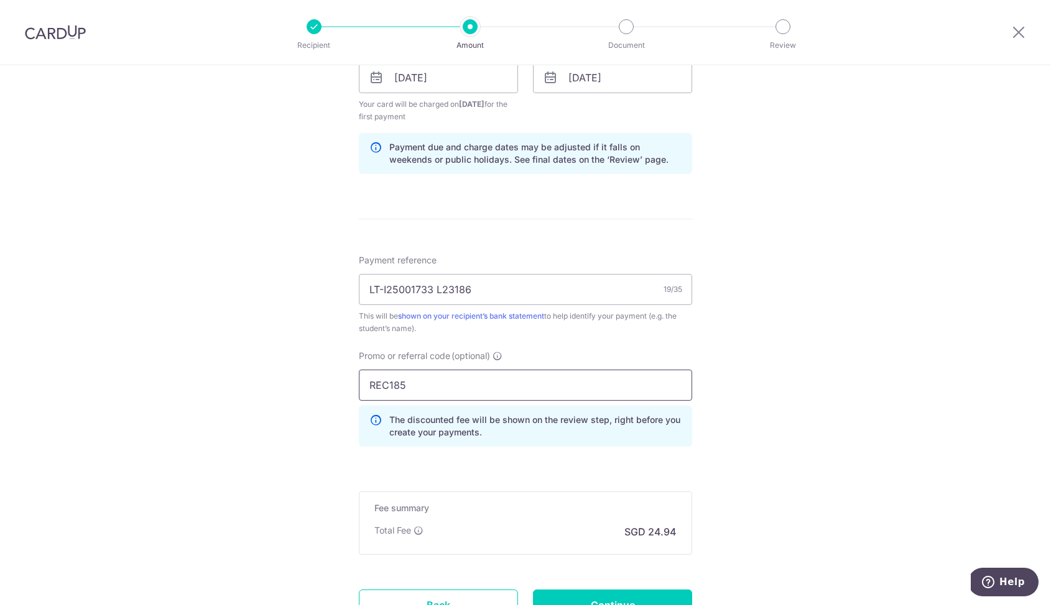
scroll to position [642, 0]
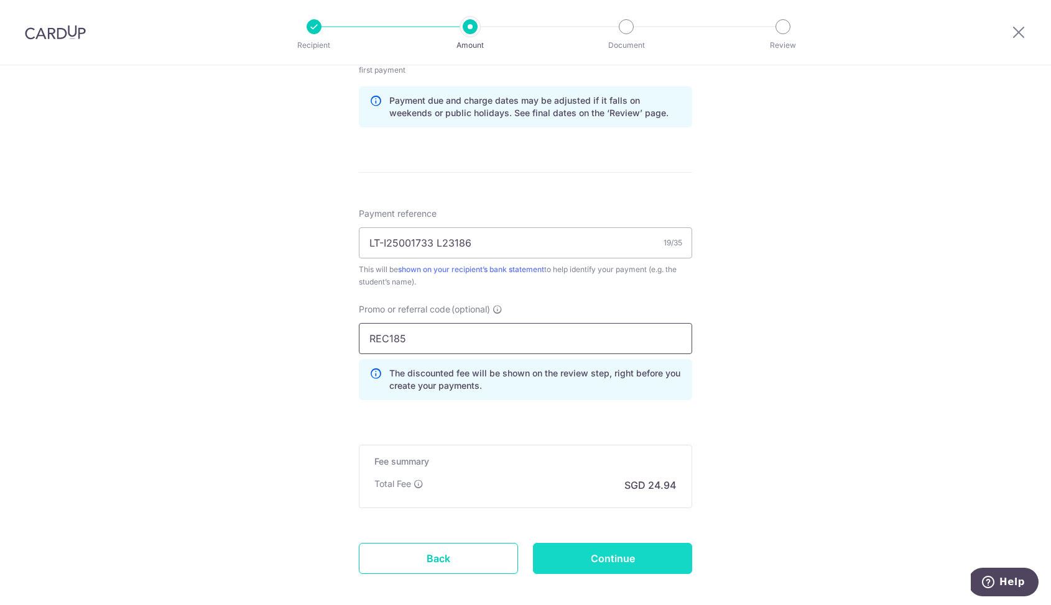
type input "REC185"
click at [573, 551] on input "Continue" at bounding box center [612, 558] width 159 height 31
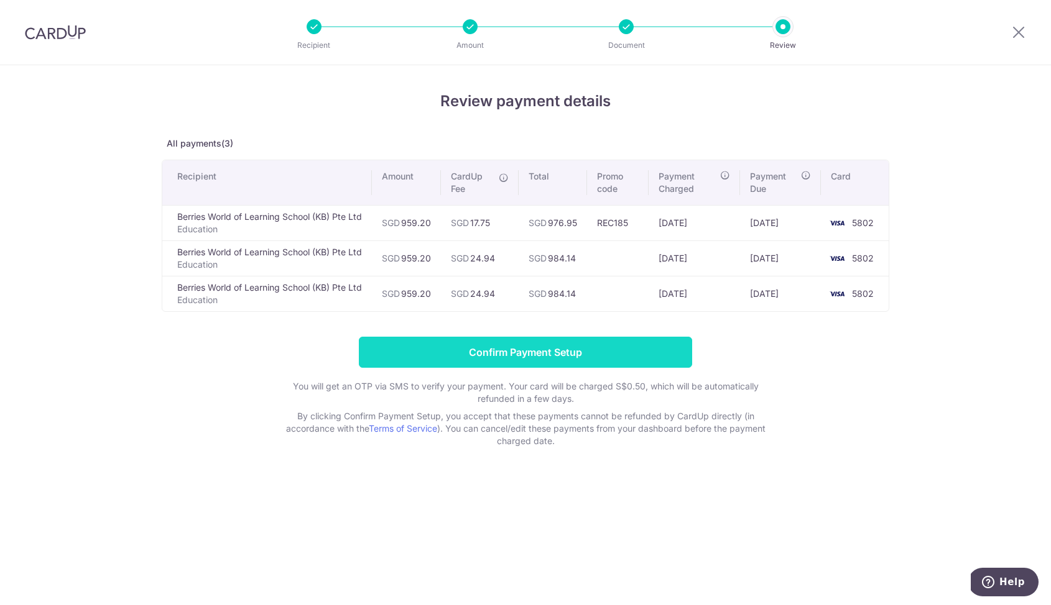
click at [604, 364] on input "Confirm Payment Setup" at bounding box center [525, 352] width 333 height 31
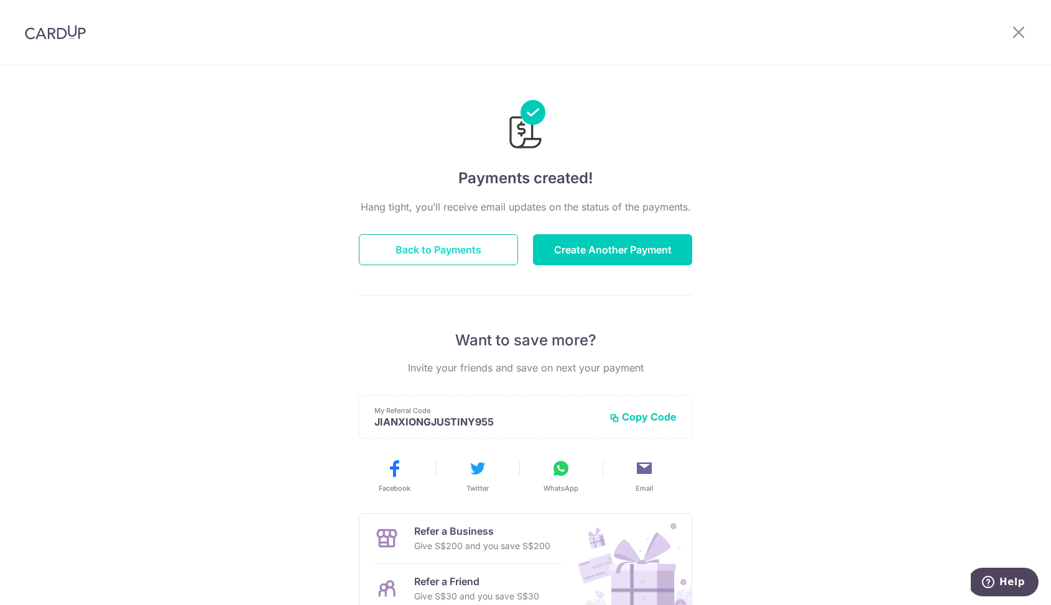
click at [475, 257] on button "Back to Payments" at bounding box center [438, 249] width 159 height 31
